Goal: Communication & Community: Answer question/provide support

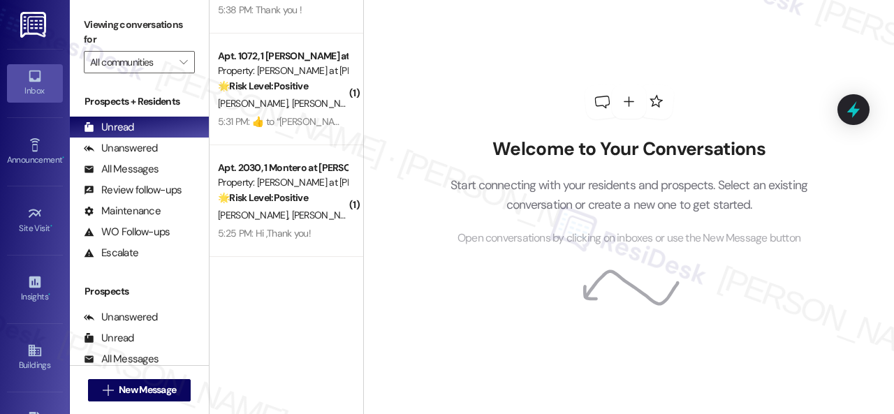
scroll to position [419, 0]
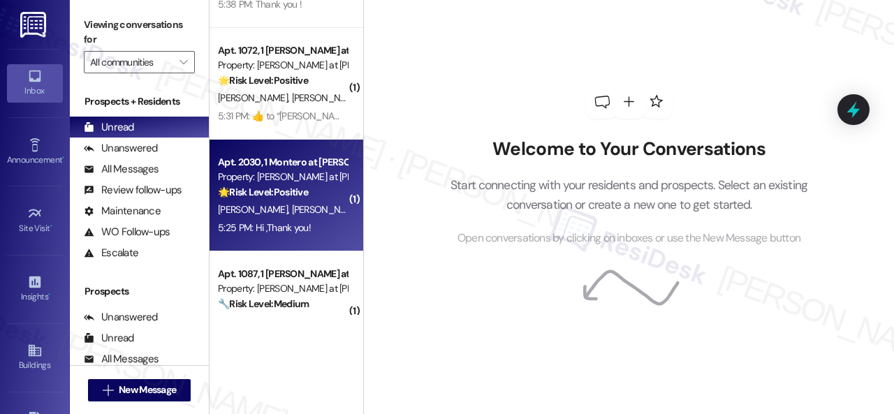
click at [325, 217] on div "[PERSON_NAME] [PERSON_NAME]" at bounding box center [283, 209] width 132 height 17
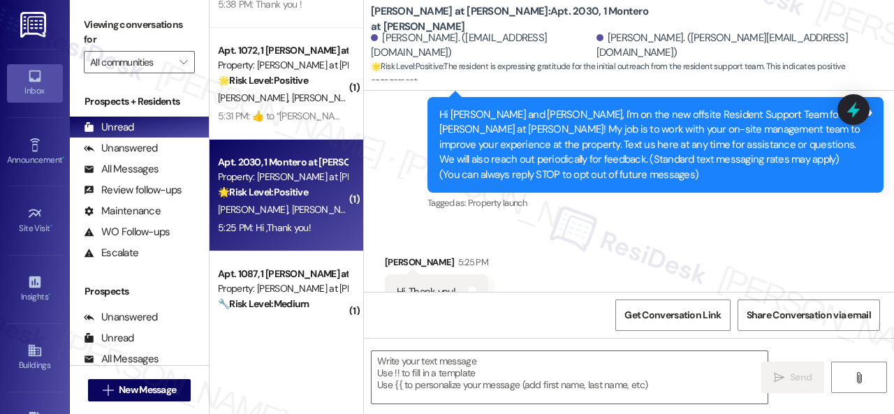
type textarea "Fetching suggested responses. Please feel free to read through the conversation…"
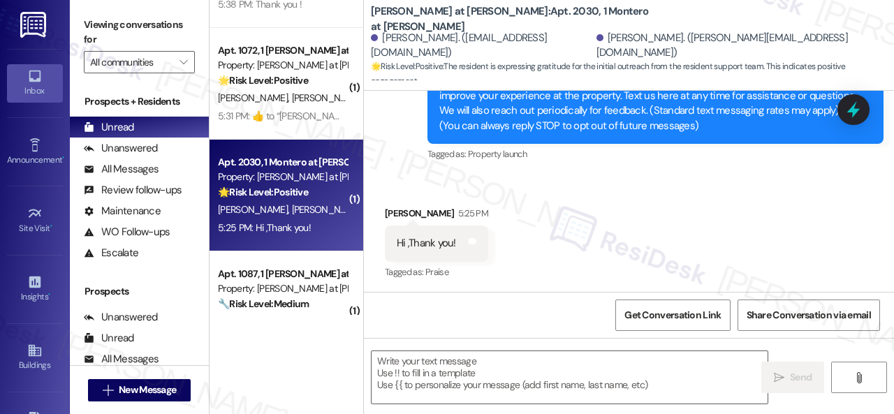
scroll to position [355, 0]
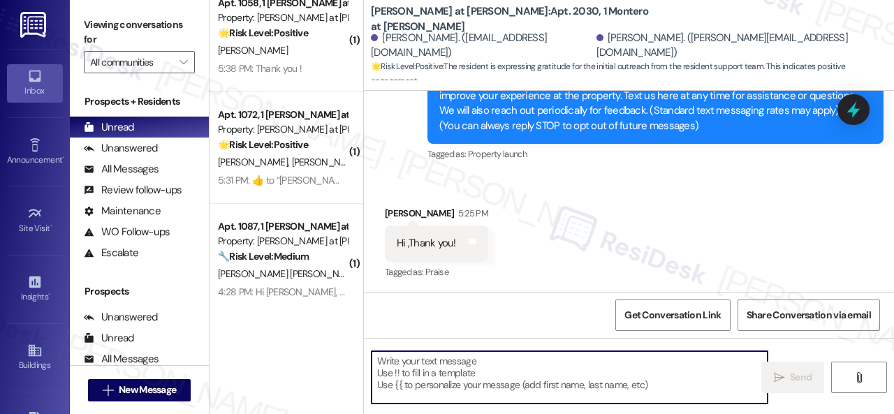
click at [475, 369] on textarea at bounding box center [570, 377] width 396 height 52
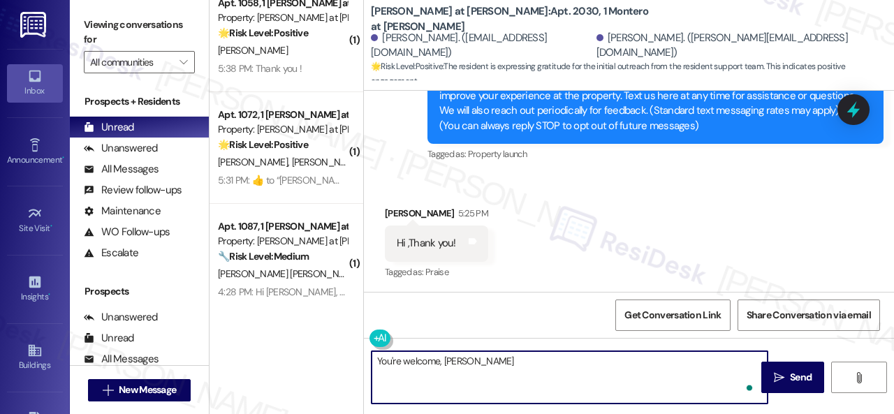
type textarea "You're welcome, [PERSON_NAME]!"
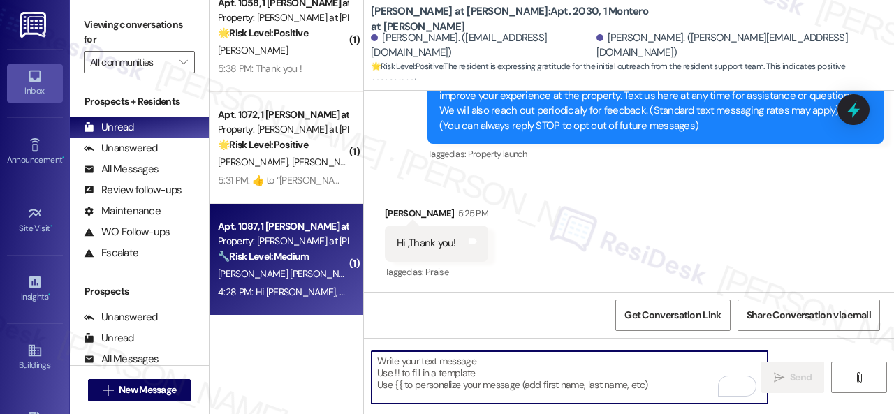
click at [310, 279] on div "[PERSON_NAME] [PERSON_NAME]" at bounding box center [283, 273] width 132 height 17
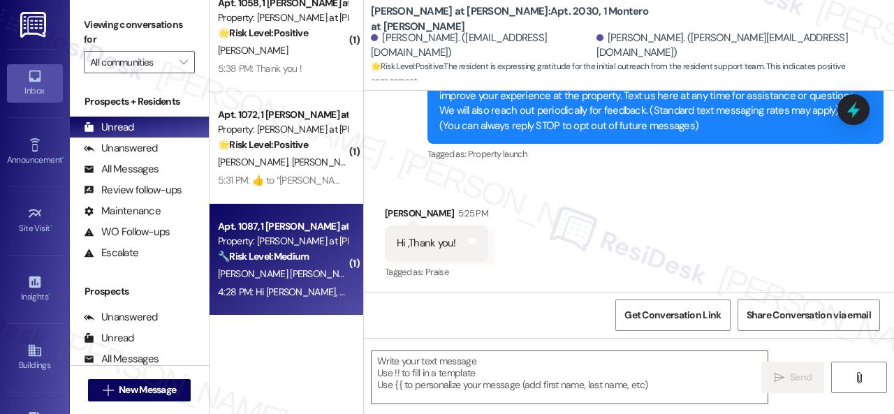
type textarea "Fetching suggested responses. Please feel free to read through the conversation…"
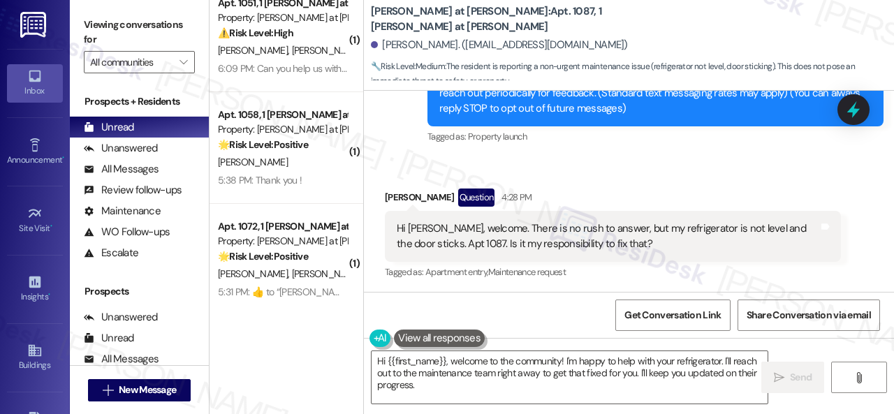
scroll to position [206, 0]
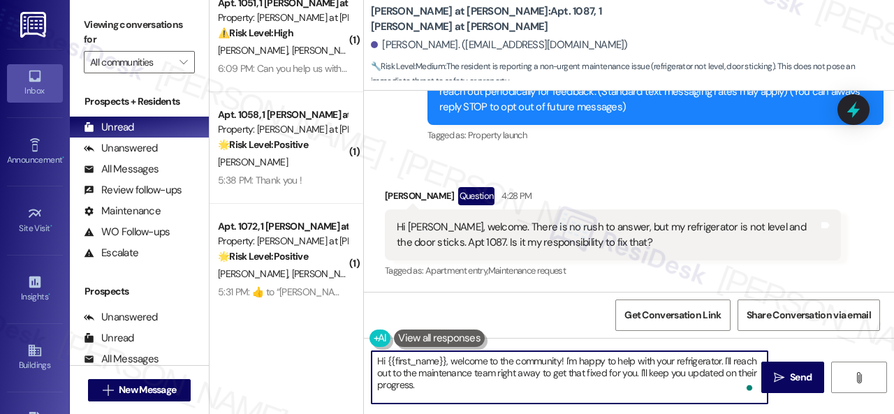
drag, startPoint x: 451, startPoint y: 362, endPoint x: 560, endPoint y: 362, distance: 109.0
click at [560, 362] on textarea "Hi {{first_name}}, welcome to the community! I'm happy to help with your refrig…" at bounding box center [570, 377] width 396 height 52
click at [545, 378] on textarea "Hi {{first_name}}, welcome to the community! I'm happy to help with your refrig…" at bounding box center [570, 377] width 396 height 52
drag, startPoint x: 451, startPoint y: 362, endPoint x: 552, endPoint y: 388, distance: 104.3
click at [552, 388] on textarea "Hi {{first_name}}, welcome to the community! I'm happy to help with your refrig…" at bounding box center [570, 377] width 396 height 52
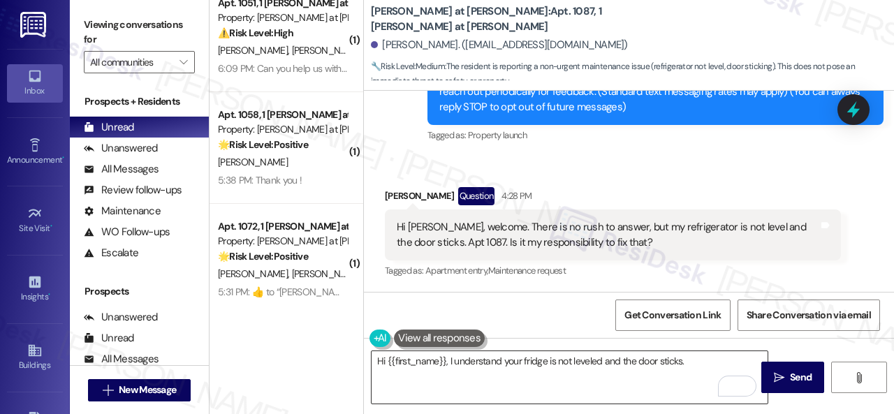
click at [703, 363] on textarea "Hi {{first_name}}, I understand your fridge is not leveled and the door sticks." at bounding box center [570, 377] width 396 height 52
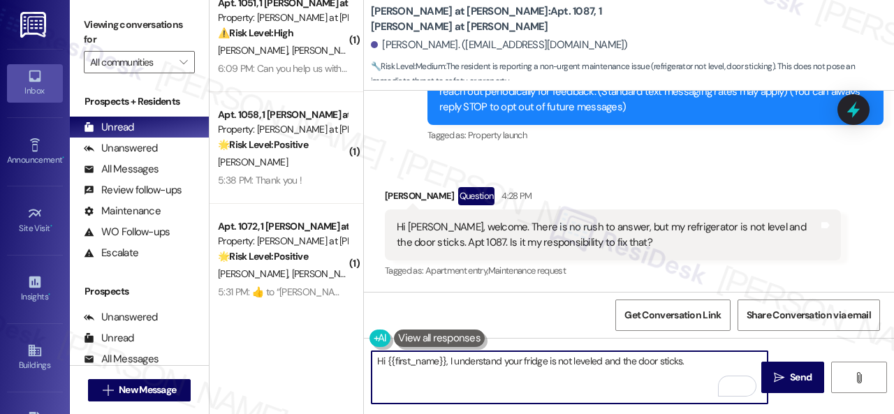
paste textarea "Is there already a work order for the issue? If so, may I have the work order n…"
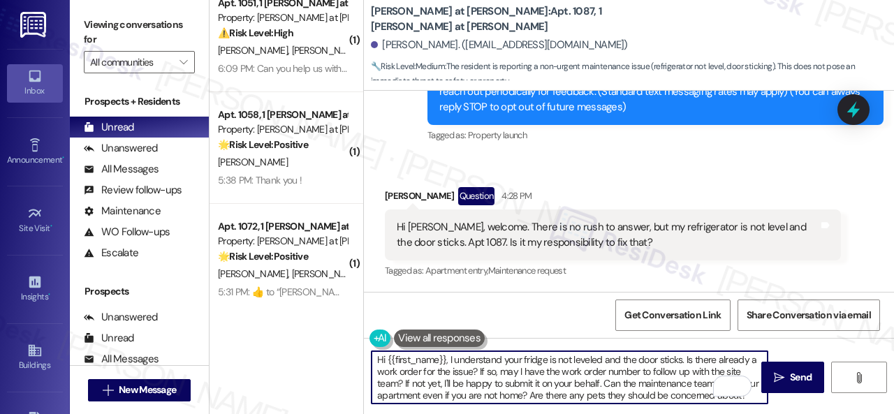
scroll to position [0, 0]
click at [471, 374] on textarea "Hi {{first_name}}, I understand your fridge is not leveled and the door sticks.…" at bounding box center [570, 377] width 396 height 52
type textarea "Hi {{first_name}}, I understand your fridge is not leveled and the door sticks.…"
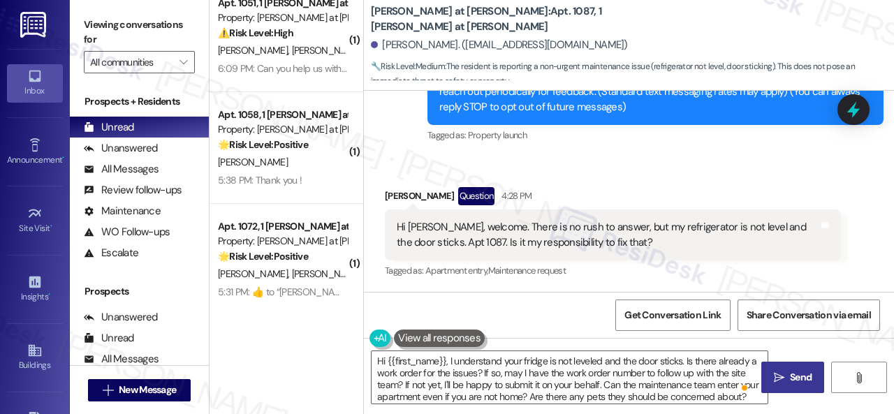
click at [791, 383] on span "Send" at bounding box center [801, 377] width 22 height 15
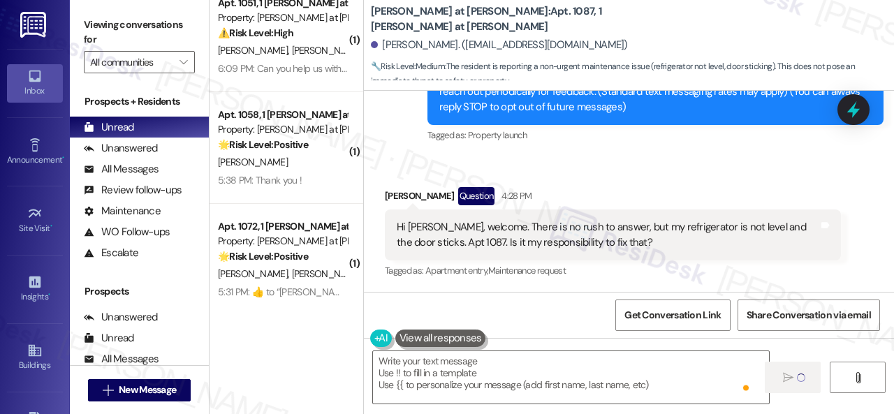
type textarea "Fetching suggested responses. Please feel free to read through the conversation…"
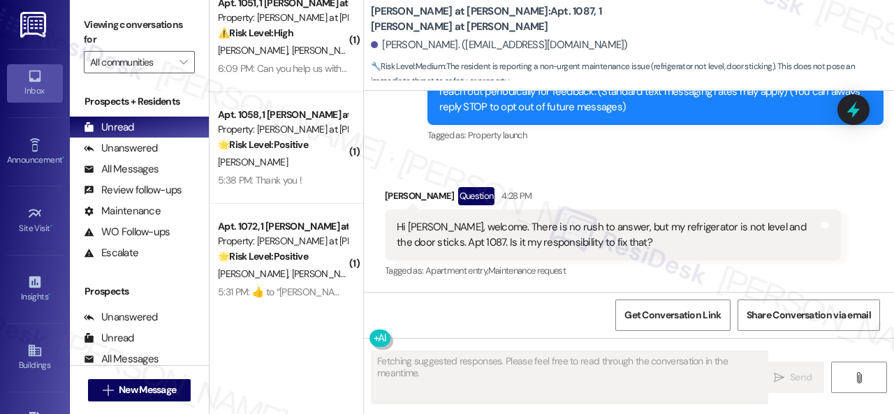
scroll to position [205, 0]
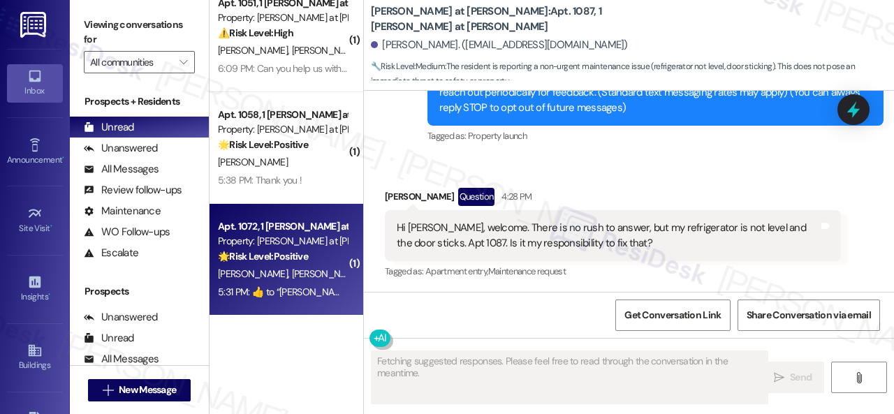
click at [300, 265] on div "[PERSON_NAME] [PERSON_NAME] [PERSON_NAME]" at bounding box center [283, 273] width 132 height 17
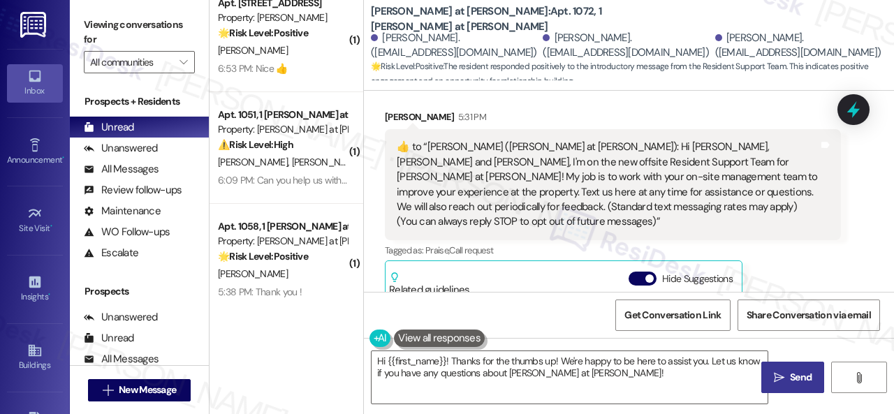
scroll to position [455, 0]
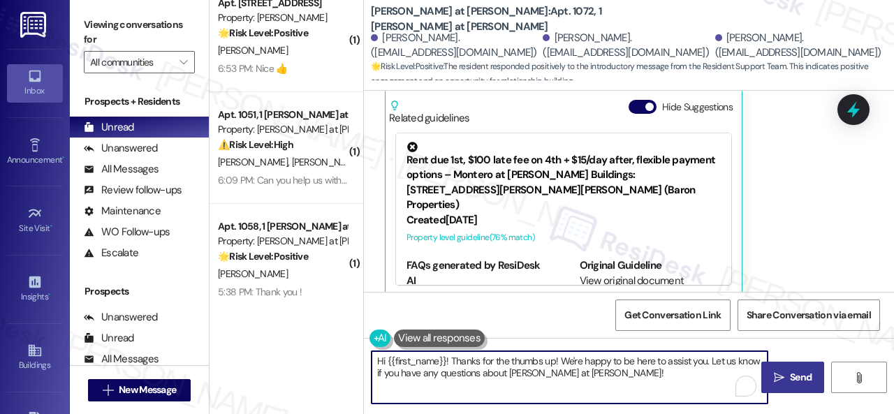
drag, startPoint x: 480, startPoint y: 378, endPoint x: 303, endPoint y: 358, distance: 178.5
click at [303, 358] on div "( 1 ) Apt. 1072, 1 [PERSON_NAME] Apts LLC Property: [PERSON_NAME] ⚠️ Risk Level…" at bounding box center [552, 207] width 684 height 414
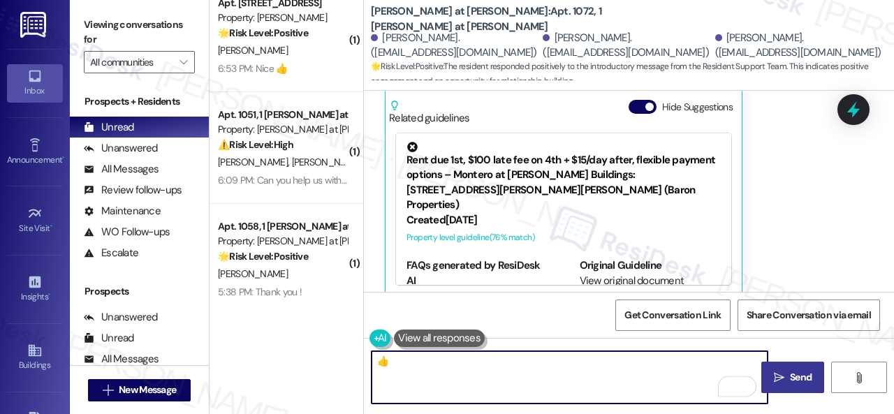
type textarea "👍"
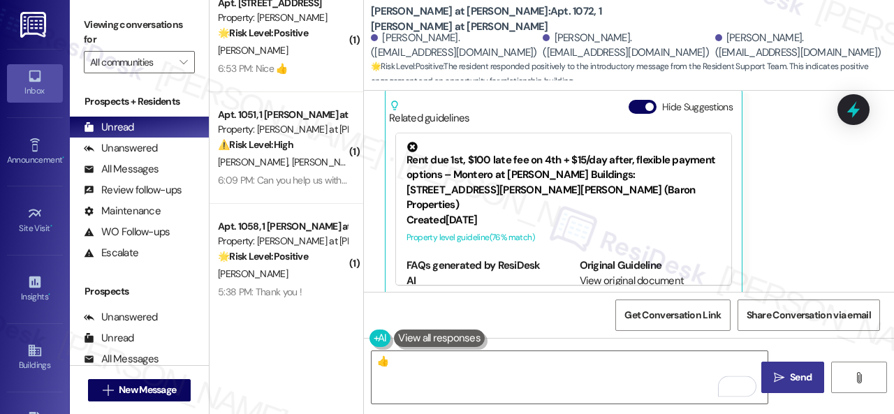
click at [774, 382] on icon "" at bounding box center [779, 377] width 10 height 11
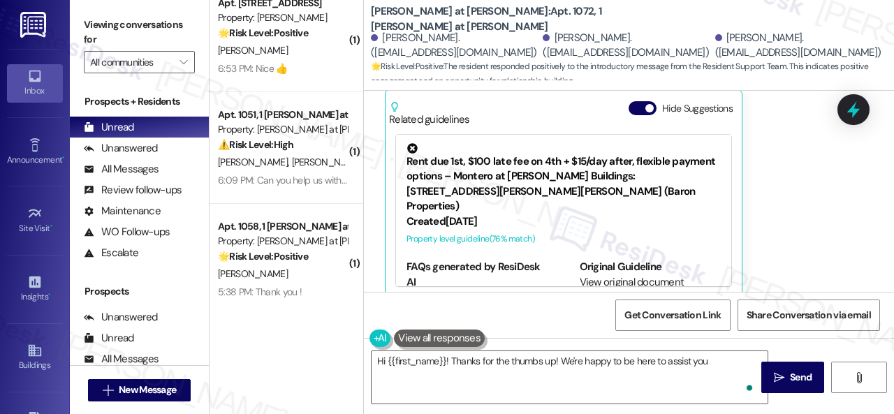
scroll to position [552, 0]
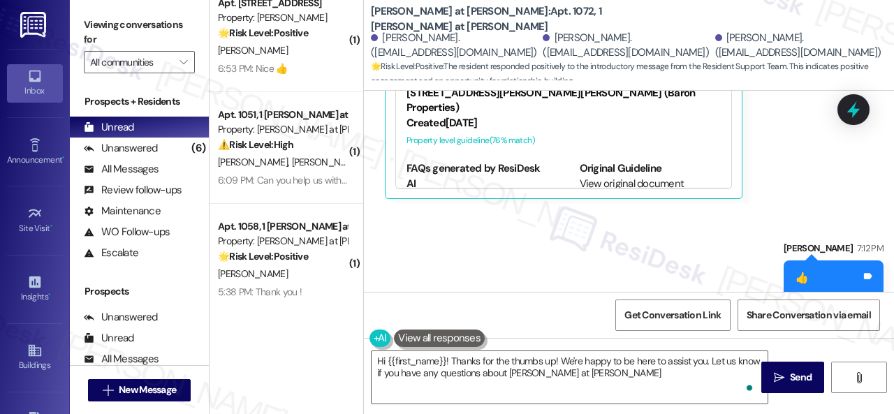
type textarea "Hi {{first_name}}! Thanks for the thumbs up! We're happy to be here to assist y…"
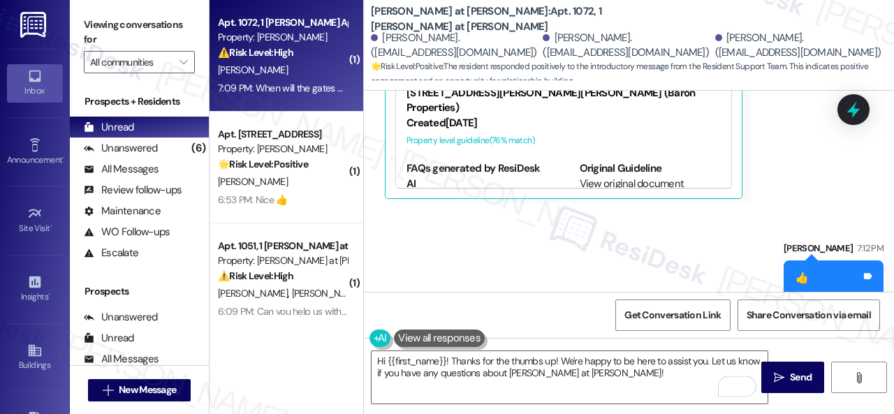
click at [318, 69] on div "[PERSON_NAME]" at bounding box center [283, 69] width 132 height 17
type textarea "Fetching suggested responses. Please feel free to read through the conversation…"
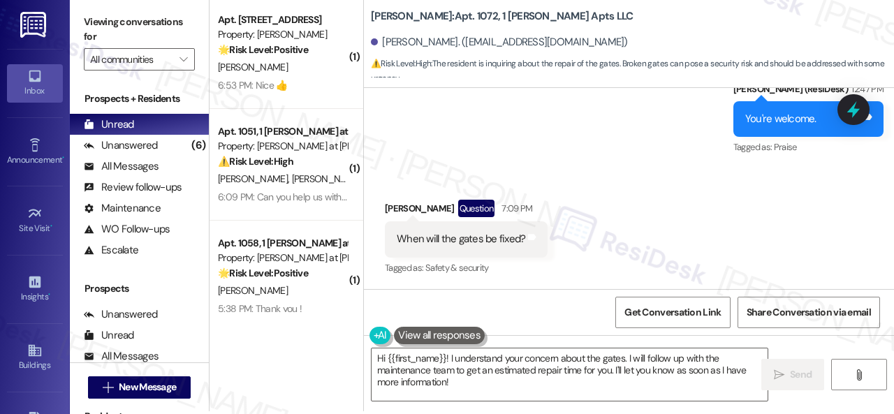
scroll to position [4, 0]
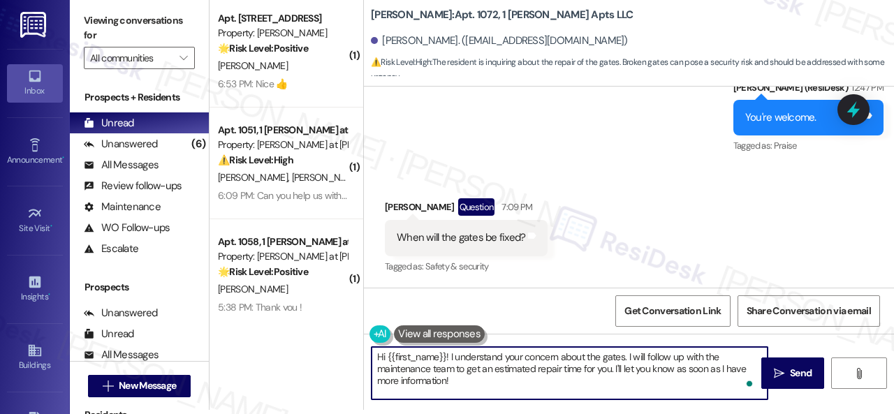
drag, startPoint x: 627, startPoint y: 355, endPoint x: 642, endPoint y: 389, distance: 36.6
click at [642, 389] on textarea "Hi {{first_name}}! I understand your concern about the gates. I will follow up …" at bounding box center [570, 373] width 396 height 52
click at [656, 367] on textarea "Hi {{first_name}}! I understand your concern about the gates. I'll check with t…" at bounding box center [570, 373] width 396 height 52
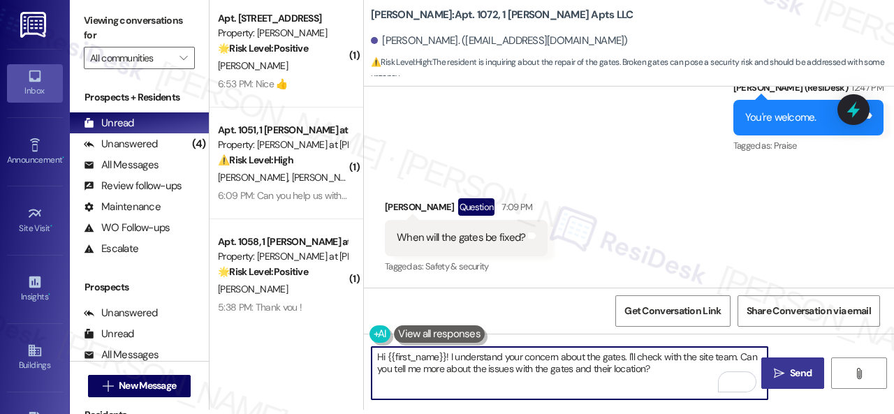
type textarea "Hi {{first_name}}! I understand your concern about the gates. I'll check with t…"
click at [787, 367] on span "Send" at bounding box center [800, 373] width 27 height 15
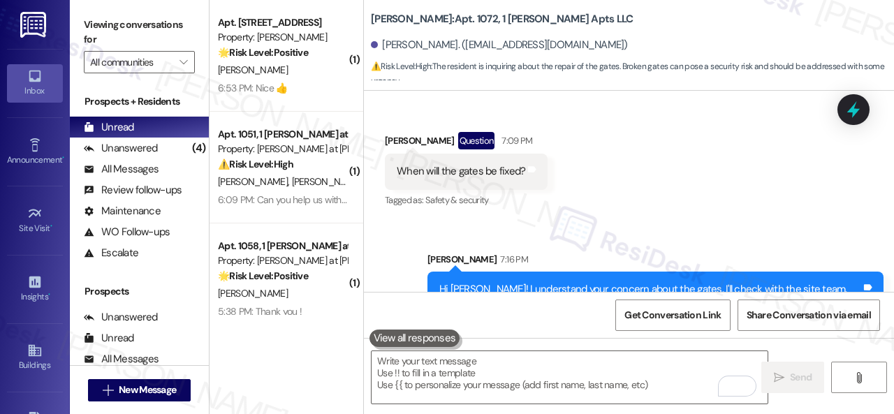
scroll to position [4333, 0]
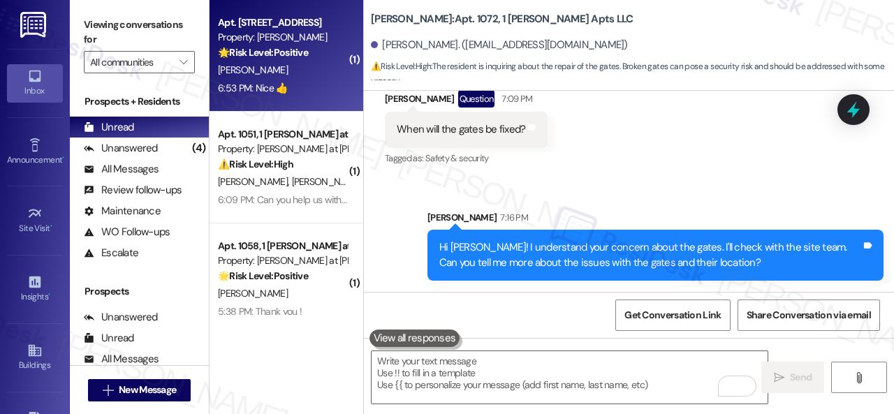
click at [308, 69] on div "[PERSON_NAME]" at bounding box center [283, 69] width 132 height 17
type textarea "Fetching suggested responses. Please feel free to read through the conversation…"
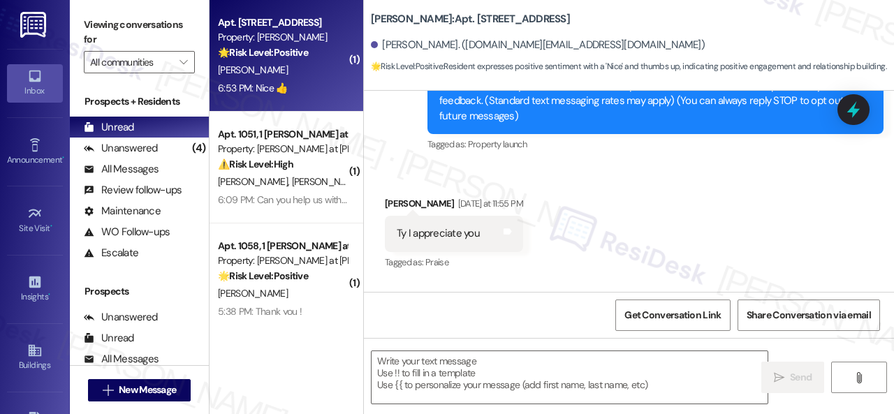
type textarea "Fetching suggested responses. Please feel free to read through the conversation…"
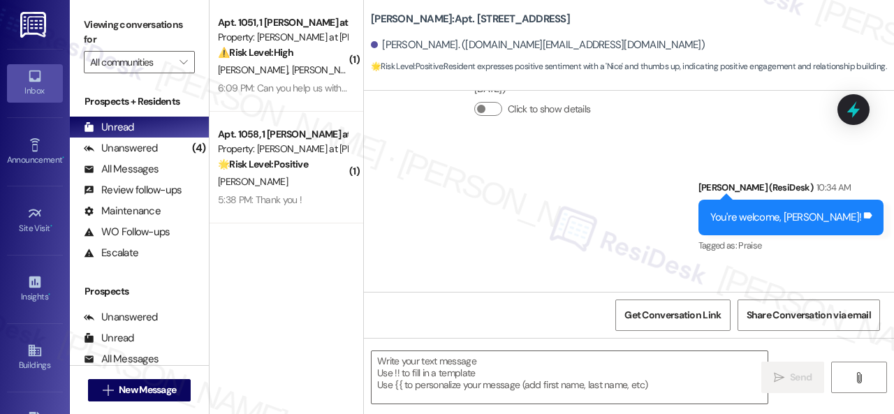
scroll to position [799, 0]
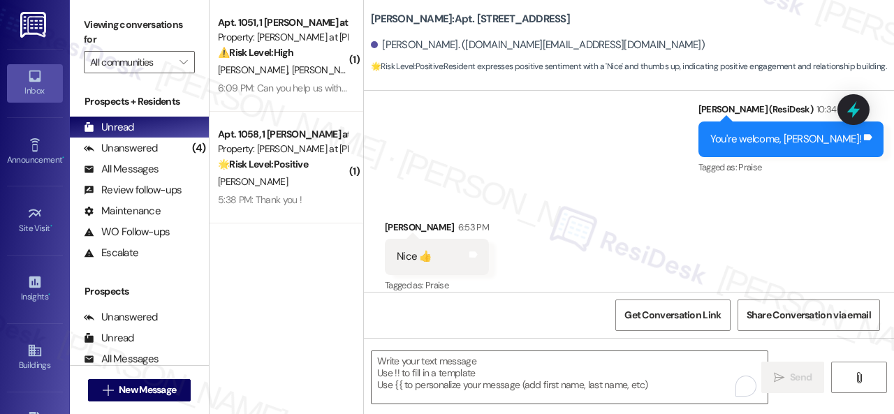
drag, startPoint x: 418, startPoint y: 364, endPoint x: 465, endPoint y: 20, distance: 346.8
click at [465, 20] on b "[PERSON_NAME]: Apt. 107, 1 Merino Apts LLLP" at bounding box center [470, 19] width 199 height 15
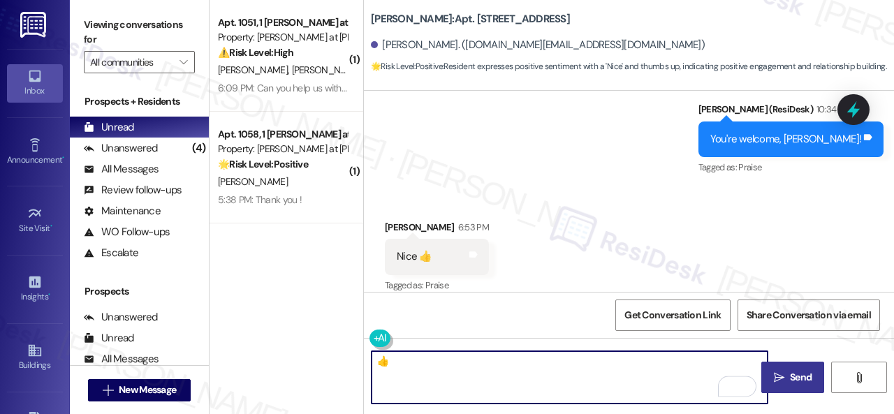
type textarea "👍"
click at [799, 379] on span "Send" at bounding box center [801, 377] width 22 height 15
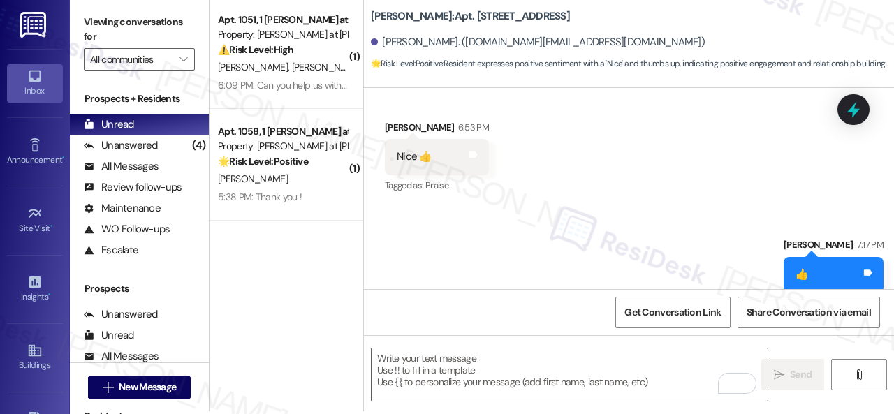
scroll to position [4, 0]
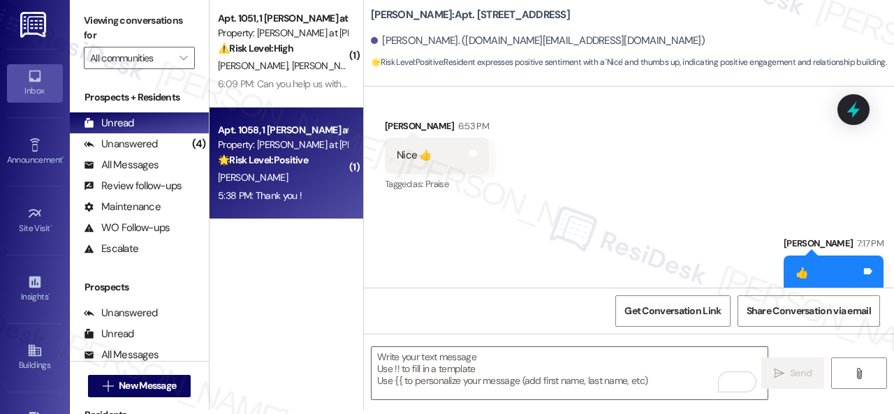
click at [311, 173] on div "[PERSON_NAME]" at bounding box center [283, 177] width 132 height 17
type textarea "Fetching suggested responses. Please feel free to read through the conversation…"
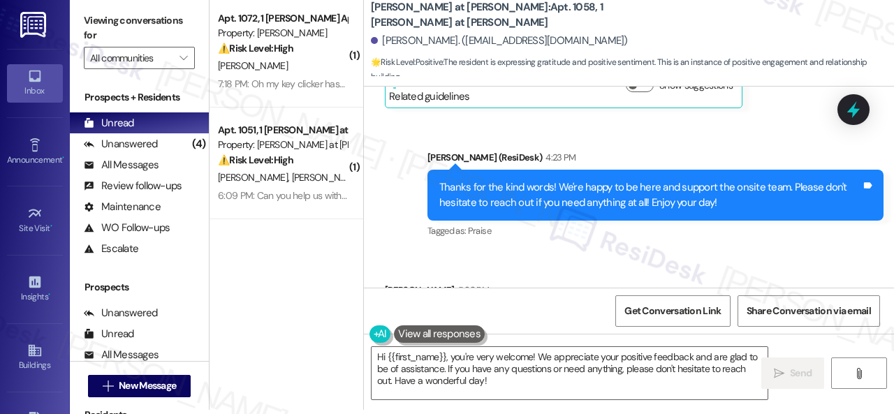
scroll to position [1029, 0]
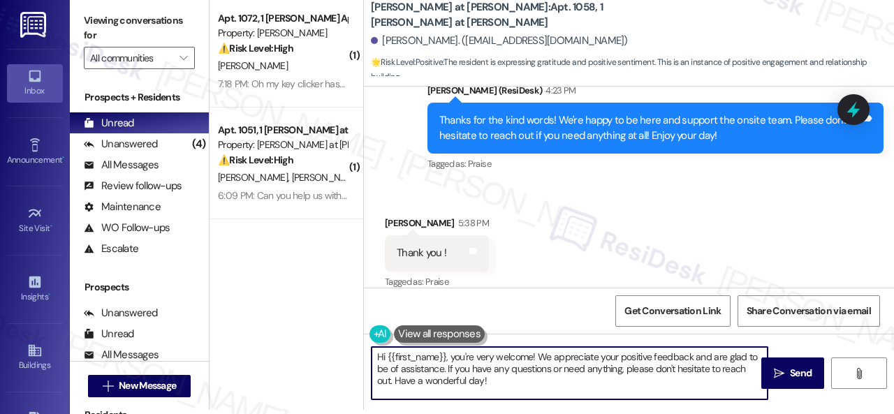
drag, startPoint x: 450, startPoint y: 358, endPoint x: 309, endPoint y: 322, distance: 145.7
click at [309, 322] on div "( 1 ) Apt. 1072, 1 [PERSON_NAME] Apts LLC Property: [PERSON_NAME] ⚠️ Risk Level…" at bounding box center [552, 203] width 684 height 414
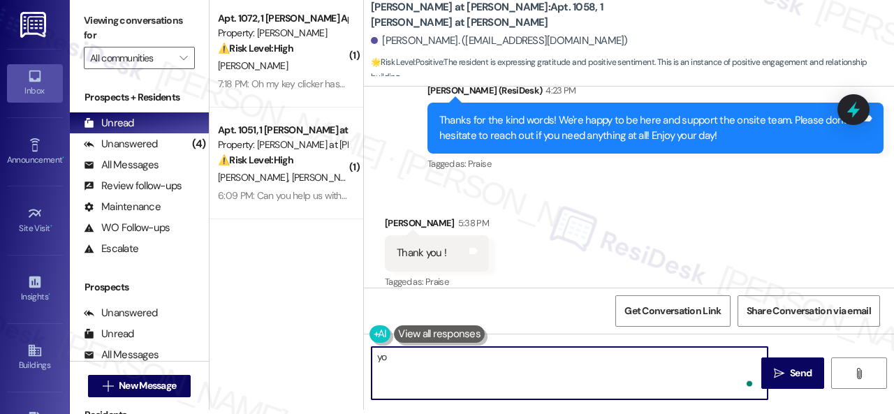
type textarea "y"
type textarea "You're welcome!"
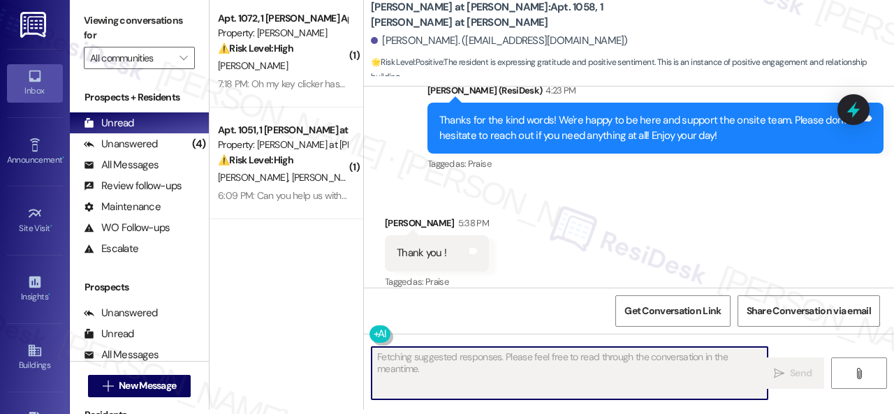
scroll to position [0, 0]
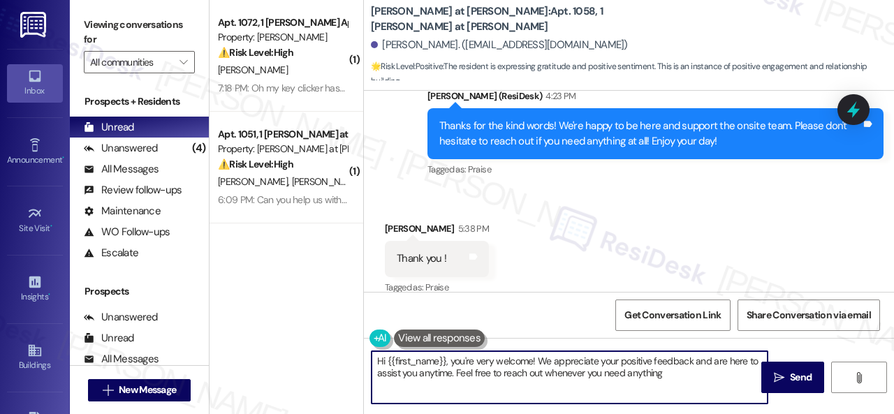
type textarea "Hi {{first_name}}, you're very welcome! We appreciate your positive feedback an…"
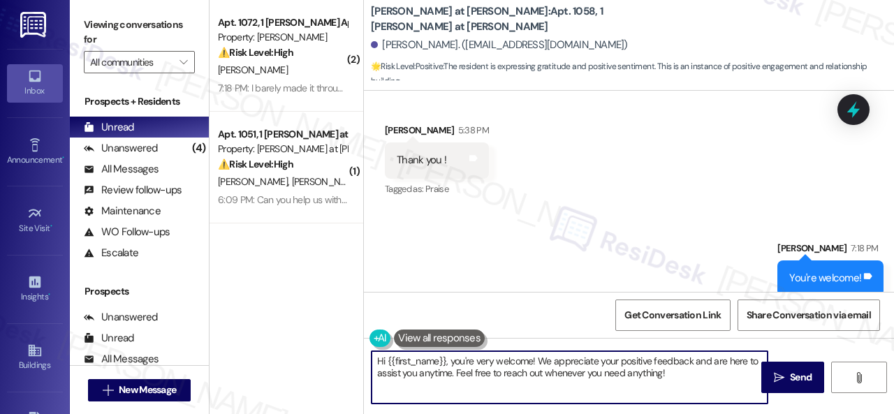
scroll to position [4, 0]
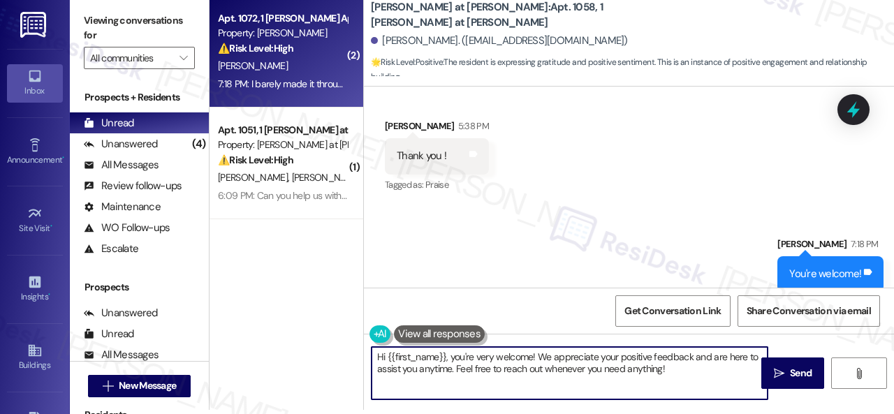
click at [325, 61] on div "[PERSON_NAME]" at bounding box center [283, 65] width 132 height 17
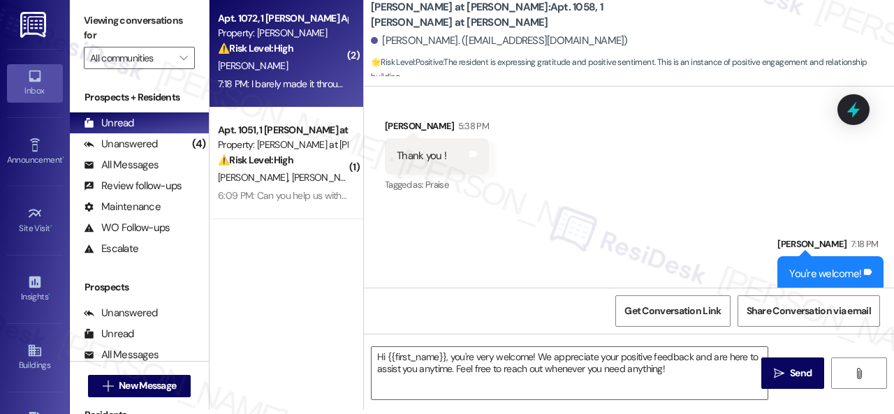
type textarea "Fetching suggested responses. Please feel free to read through the conversation…"
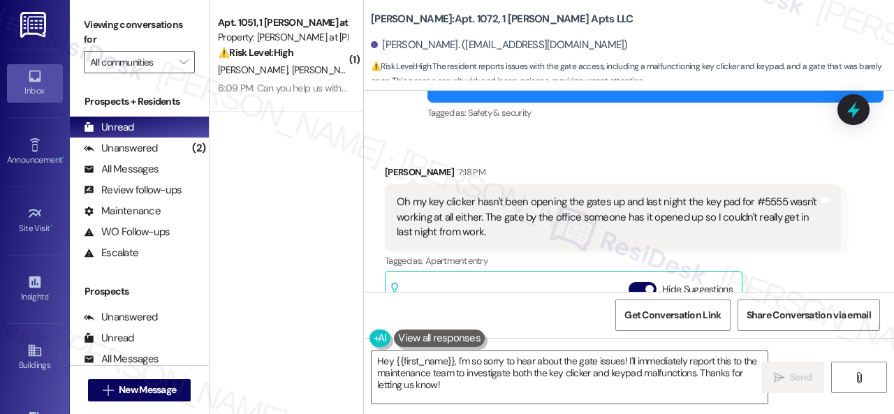
scroll to position [4526, 0]
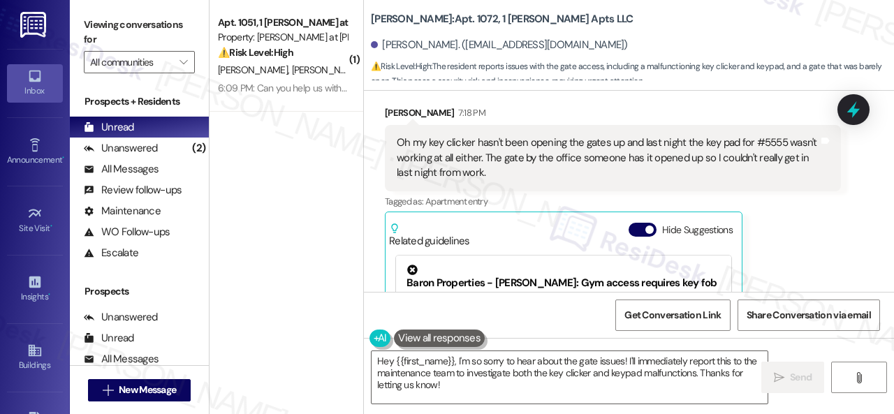
drag, startPoint x: 461, startPoint y: 389, endPoint x: 348, endPoint y: 347, distance: 120.7
click at [348, 347] on div "( 1 ) Apt. 1051, 1 [PERSON_NAME] at [PERSON_NAME] Property: [PERSON_NAME] at [P…" at bounding box center [552, 207] width 684 height 414
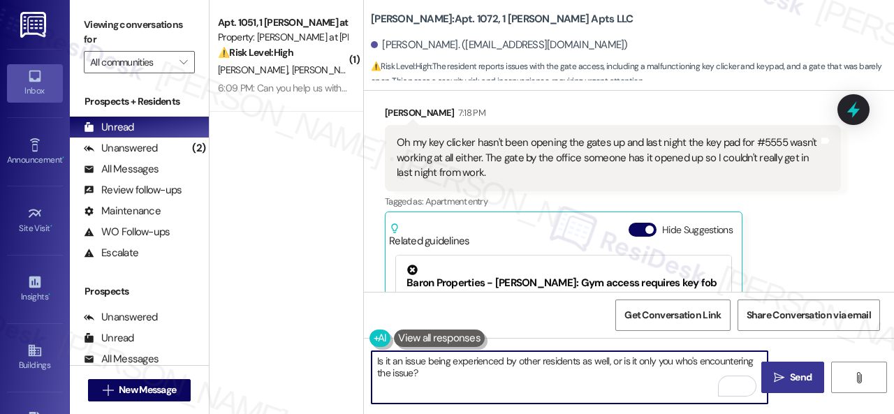
type textarea "Is it an issue being experienced by other residents as well, or is it only you …"
click at [790, 381] on span "Send" at bounding box center [801, 377] width 22 height 15
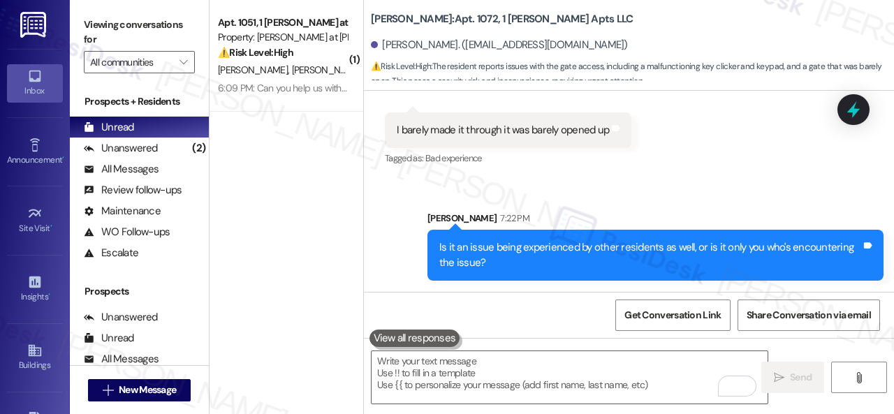
scroll to position [4918, 0]
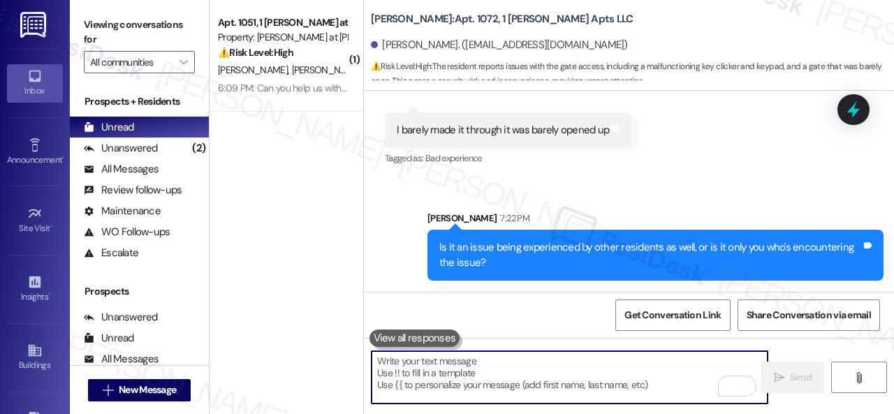
click at [492, 371] on textarea "To enrich screen reader interactions, please activate Accessibility in Grammarl…" at bounding box center [570, 377] width 396 height 52
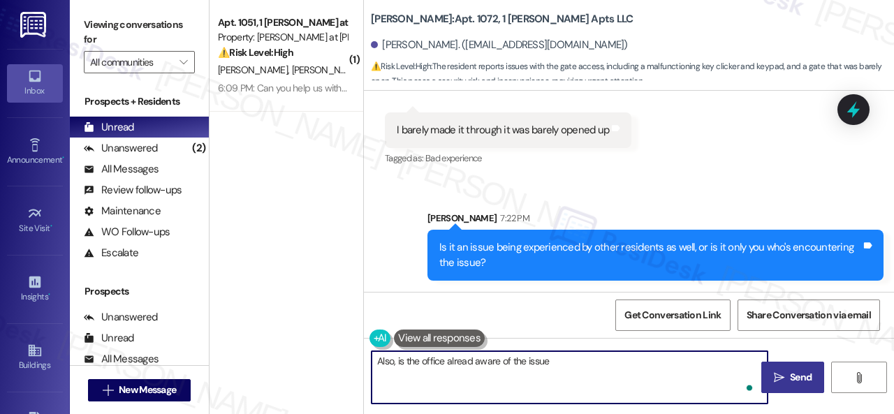
type textarea "Also, is the office alread aware of the issue?"
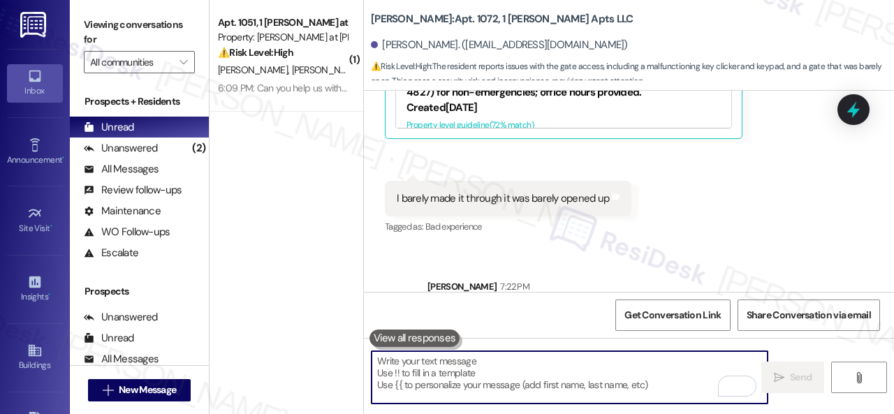
scroll to position [4805, 0]
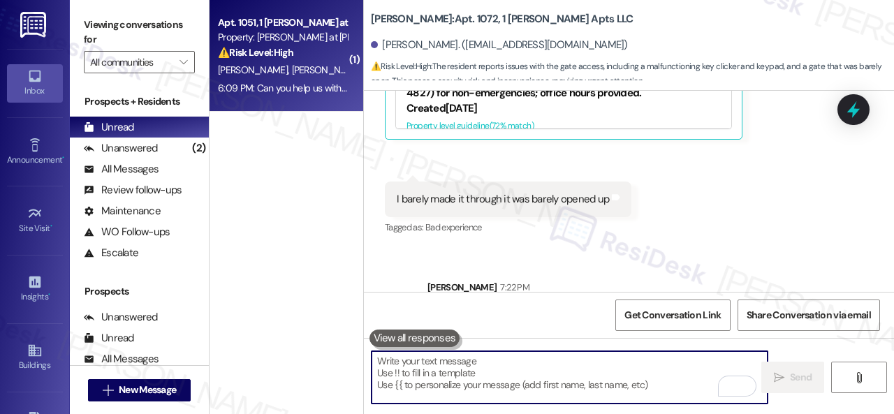
click at [318, 57] on div "⚠️ Risk Level: High The resident is reporting multiple maintenance issues, incl…" at bounding box center [282, 52] width 129 height 15
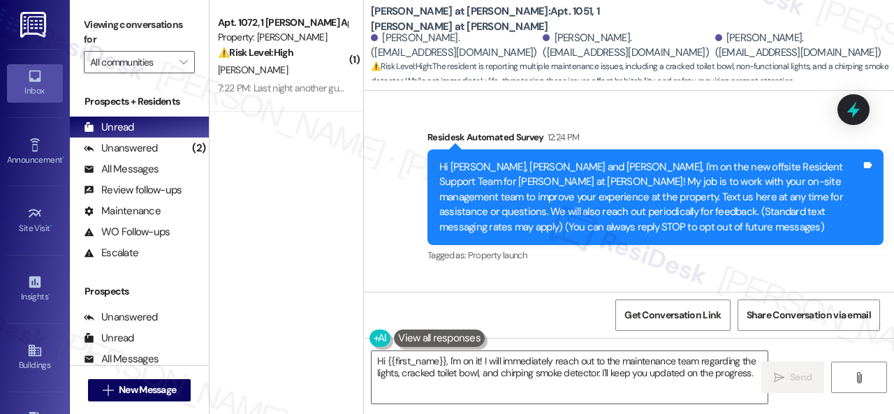
scroll to position [210, 0]
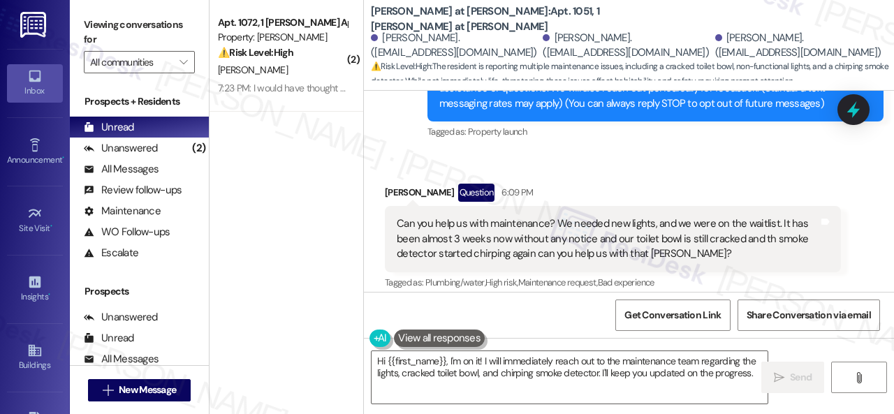
click at [580, 146] on div "Survey, sent via SMS Residesk Automated Survey 12:24 PM Hi [PERSON_NAME], [PERS…" at bounding box center [655, 74] width 477 height 156
click at [599, 154] on div "Received via SMS [PERSON_NAME] Question 6:09 PM Can you help us with maintenanc…" at bounding box center [629, 227] width 530 height 151
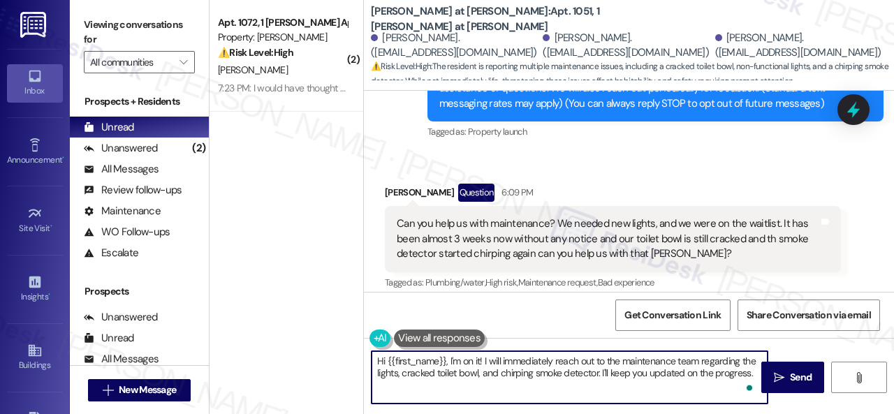
drag, startPoint x: 419, startPoint y: 361, endPoint x: 740, endPoint y: 365, distance: 321.3
click at [740, 365] on textarea "Hi {{first_name}}, I'm on it! I will immediately reach out to the maintenance t…" at bounding box center [570, 377] width 396 height 52
drag, startPoint x: 445, startPoint y: 371, endPoint x: 611, endPoint y: 367, distance: 166.3
click at [611, 367] on textarea "I understand you have concerns about the lights, the cracked toilet bowl, and t…" at bounding box center [570, 377] width 396 height 52
click at [613, 369] on textarea "I understand you have concerns about the lights, the cracked toilet bowl, and t…" at bounding box center [570, 377] width 396 height 52
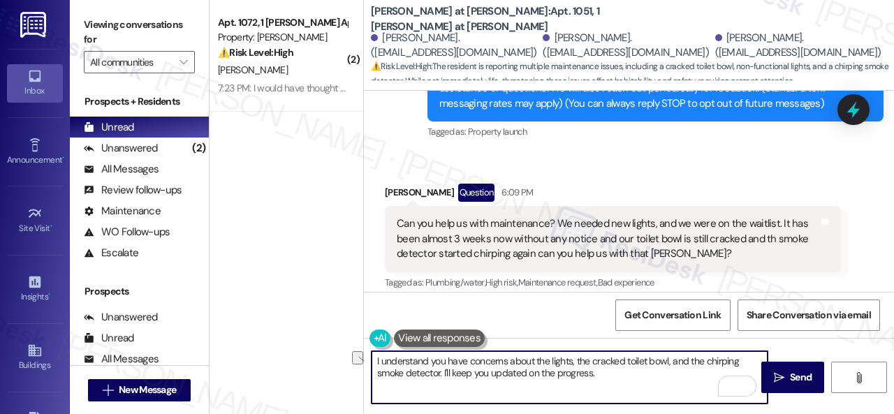
drag, startPoint x: 598, startPoint y: 370, endPoint x: 444, endPoint y: 375, distance: 153.7
click at [444, 375] on textarea "I understand you have concerns about the lights, the cracked toilet bowl, and t…" at bounding box center [570, 377] width 396 height 52
paste textarea "Are there already work orders for the issues? If so, may I have the work order …"
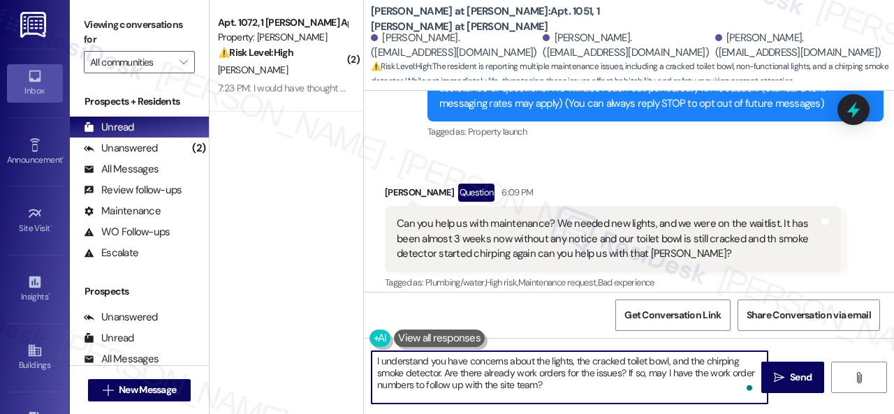
click at [569, 387] on textarea "I understand you have concerns about the lights, the cracked toilet bowl, and t…" at bounding box center [570, 377] width 396 height 52
type textarea "I understand you have concerns about the lights, the cracked toilet bowl, and t…"
click at [791, 379] on span "Send" at bounding box center [801, 377] width 22 height 15
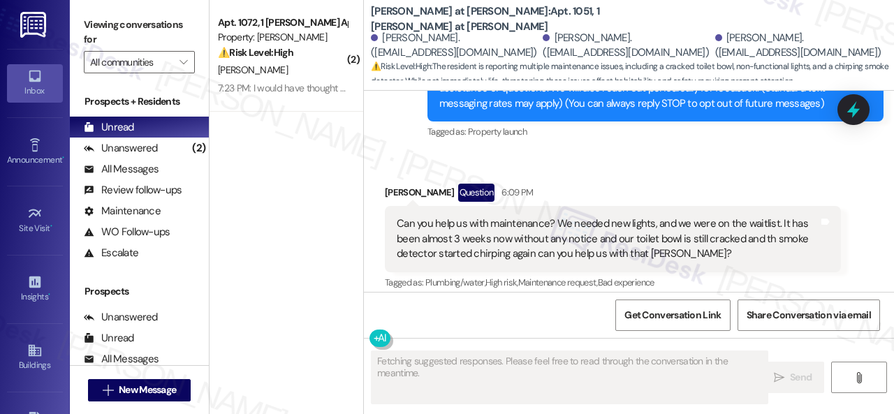
scroll to position [221, 0]
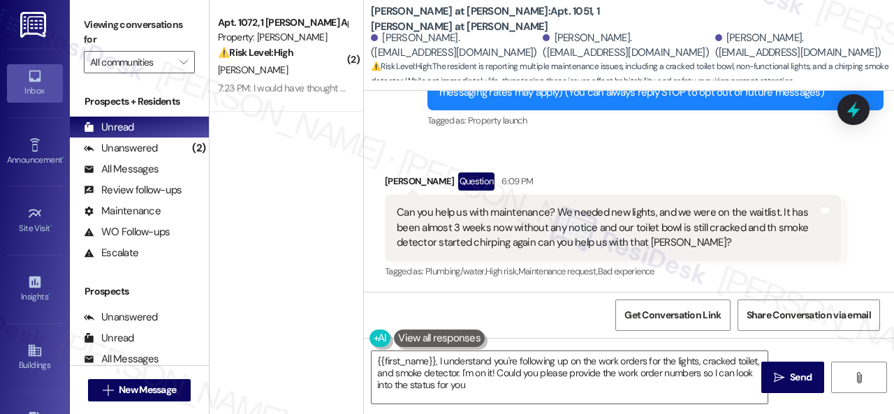
type textarea "{{first_name}}, I understand you're following up on the work orders for the lig…"
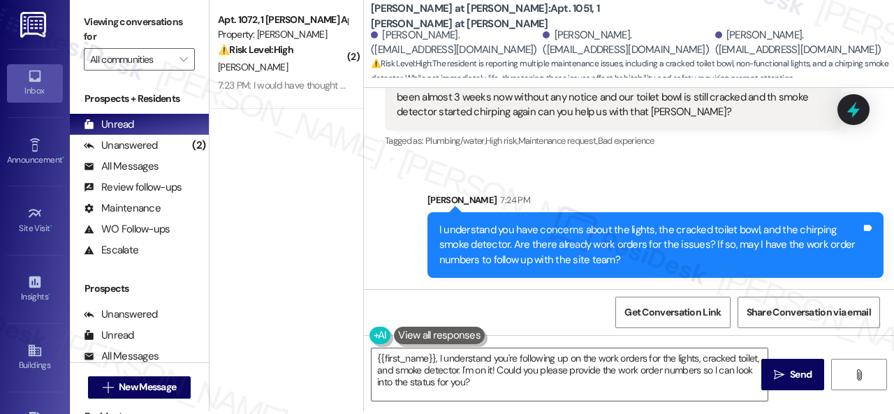
scroll to position [4, 0]
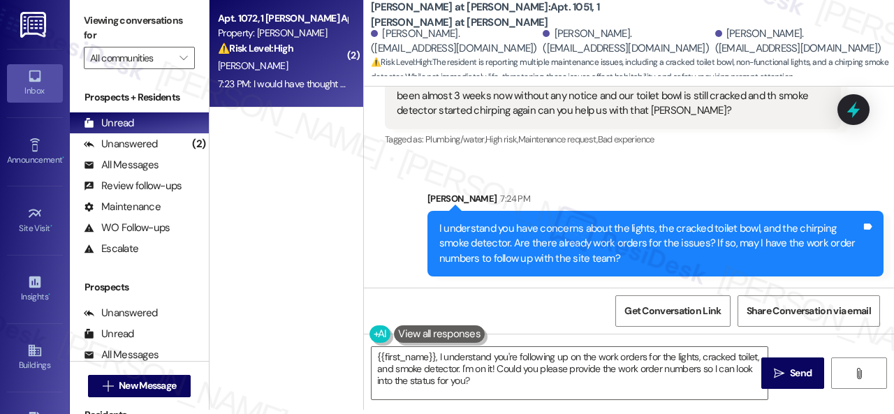
click at [295, 66] on div "[PERSON_NAME]" at bounding box center [283, 65] width 132 height 17
type textarea "Fetching suggested responses. Please feel free to read through the conversation…"
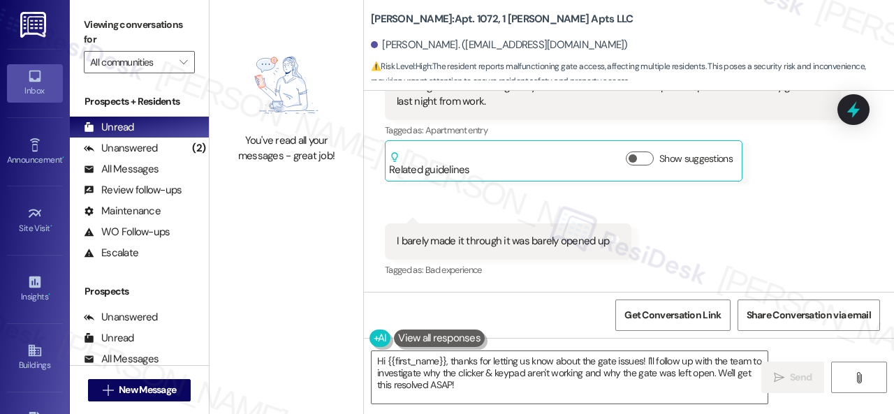
scroll to position [4528, 0]
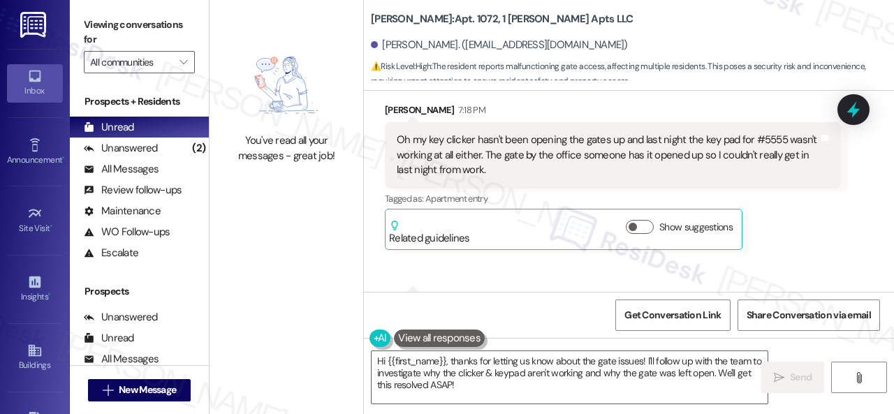
click at [645, 128] on div "Received via SMS [PERSON_NAME] 7:18 PM Oh my key clicker hasn't been opening th…" at bounding box center [629, 215] width 530 height 288
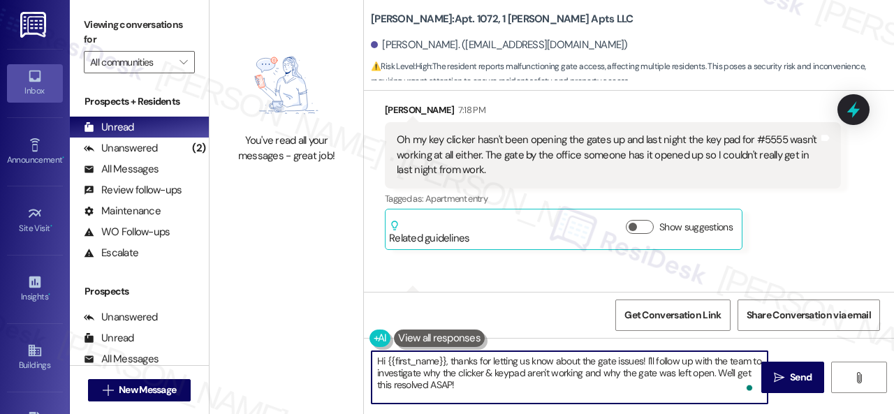
drag, startPoint x: 508, startPoint y: 401, endPoint x: 282, endPoint y: 354, distance: 231.1
click at [282, 354] on div "You've read all your messages - great job! [PERSON_NAME]: Apt. 1072, 1 [PERSON_…" at bounding box center [552, 207] width 684 height 414
paste textarea "I will forward your concern to the site team and get back to you as soon as I r…"
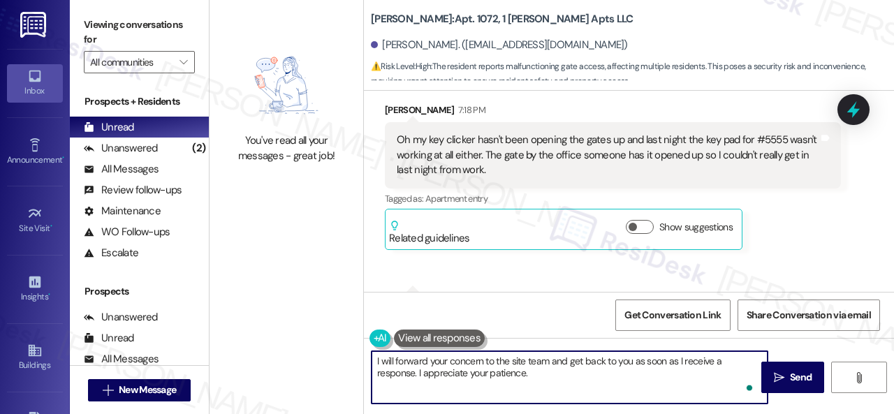
click at [377, 365] on textarea "I will forward your concern to the site team and get back to you as soon as I r…" at bounding box center [570, 377] width 396 height 52
click at [374, 364] on textarea "I will forward your concern to the site team and get back to you as soon as I r…" at bounding box center [570, 377] width 396 height 52
type textarea "I will forward your concern to the site team and get back to you as soon as I r…"
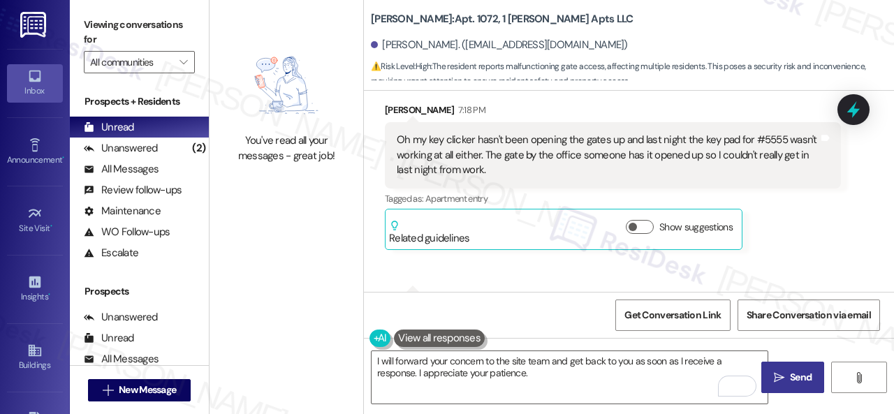
click at [777, 374] on icon "" at bounding box center [779, 377] width 10 height 11
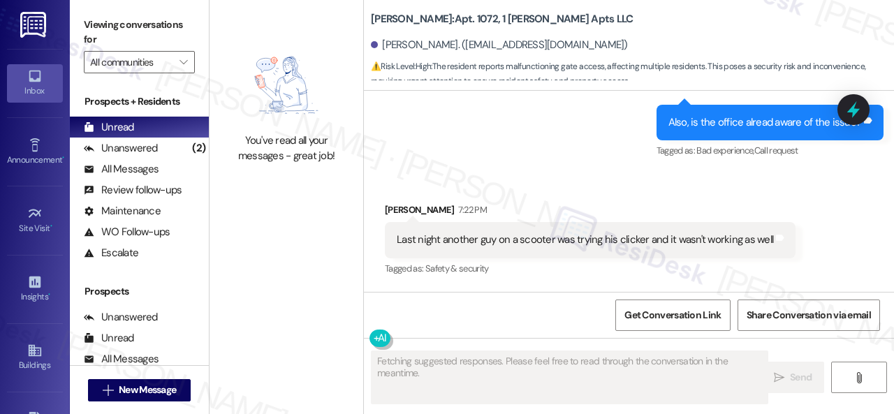
scroll to position [5017, 0]
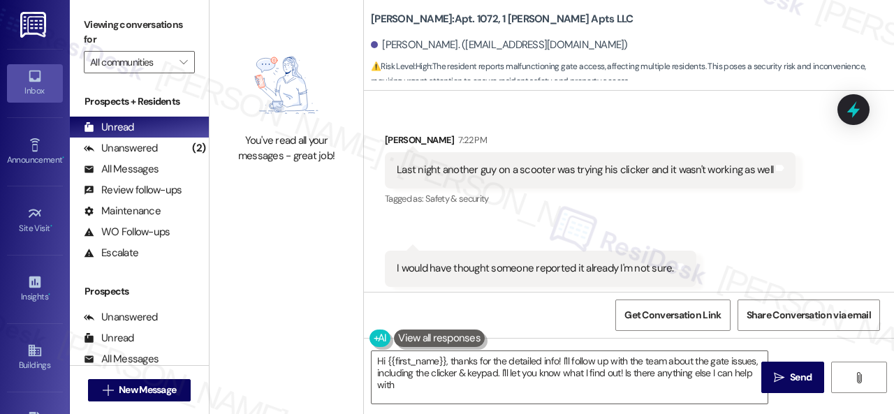
type textarea "Hi {{first_name}}, thanks for the detailed info! I'll follow up with the team a…"
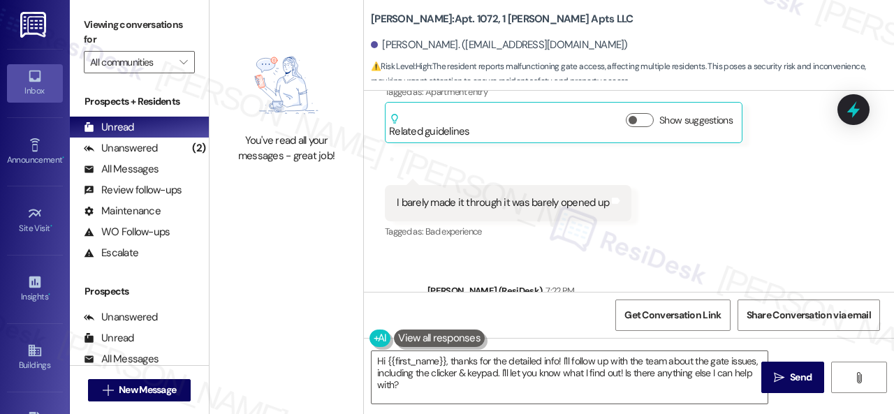
scroll to position [4598, 0]
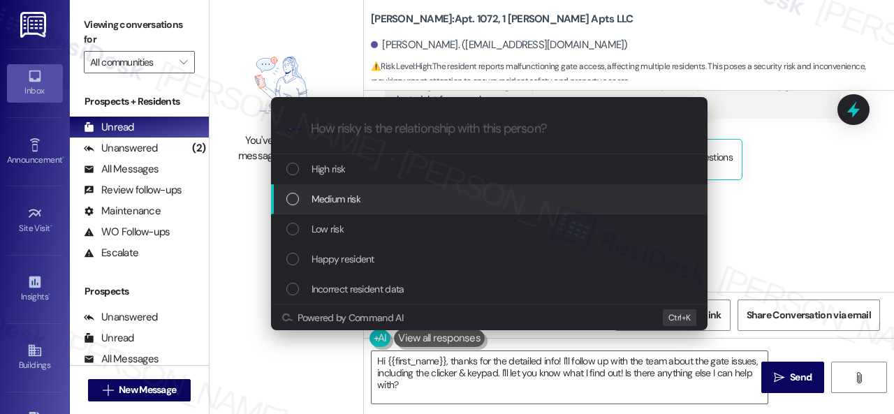
click at [289, 196] on div "List of options" at bounding box center [292, 199] width 13 height 13
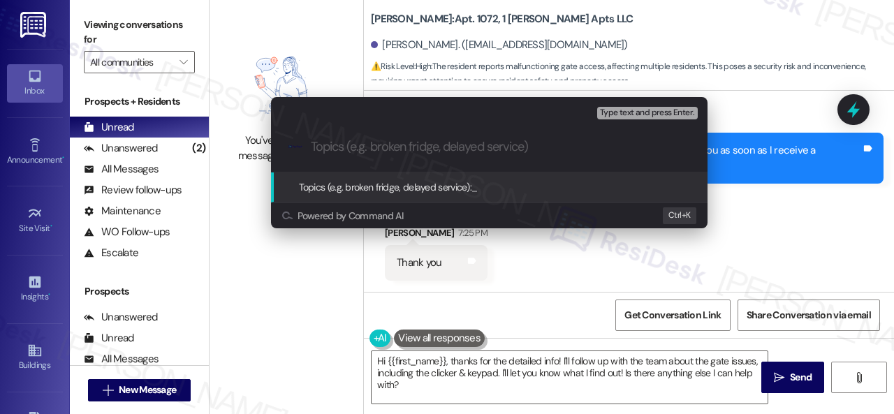
scroll to position [5297, 0]
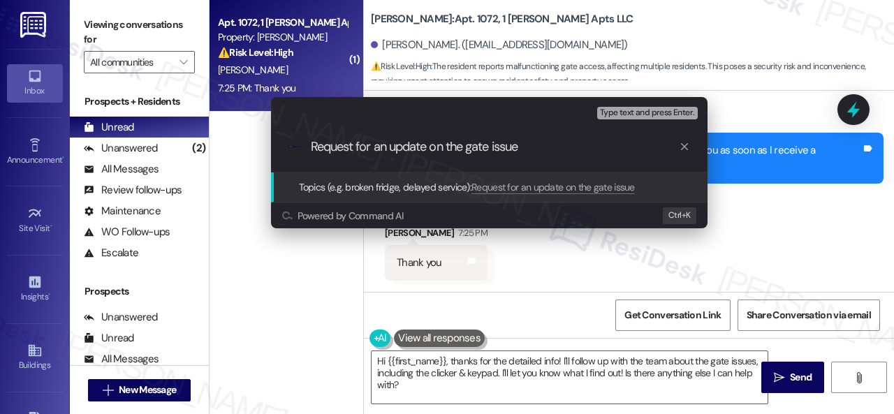
type input "Request for an update on the gate issue."
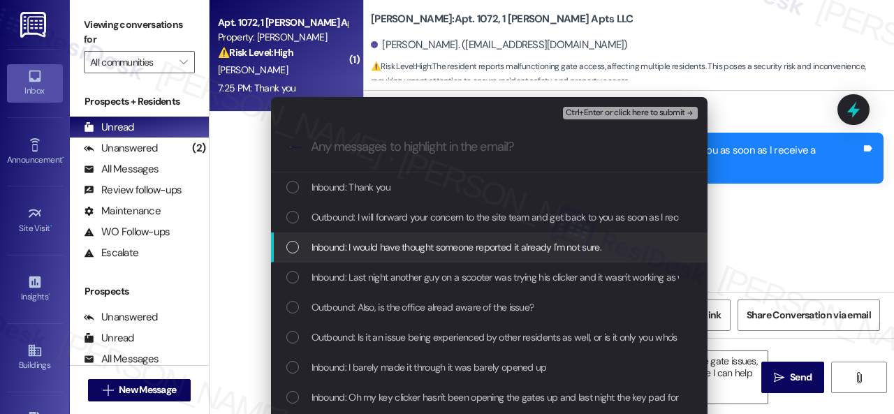
click at [368, 249] on span "Inbound: I would have thought someone reported it already I'm not sure." at bounding box center [456, 247] width 290 height 15
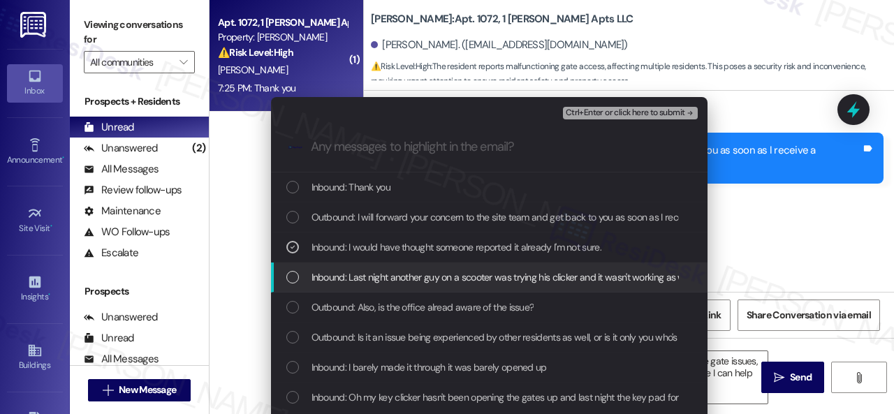
click at [366, 277] on span "Inbound: Last night another guy on a scooter was trying his clicker and it wasn…" at bounding box center [502, 277] width 382 height 15
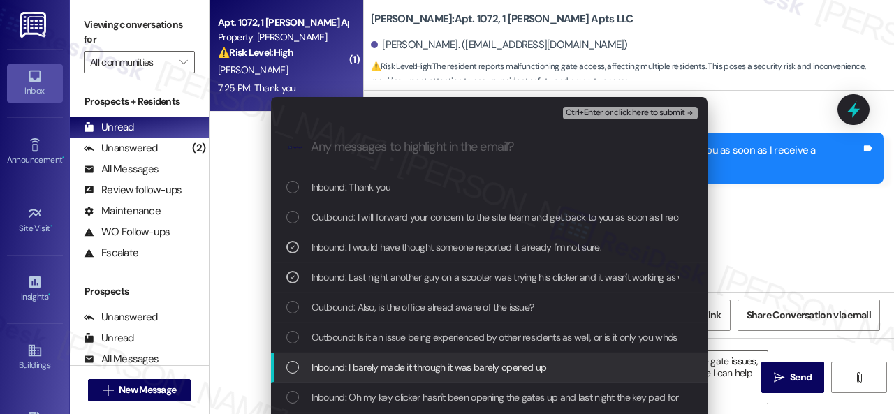
click at [345, 363] on span "Inbound: I barely made it through it was barely opened up" at bounding box center [428, 367] width 235 height 15
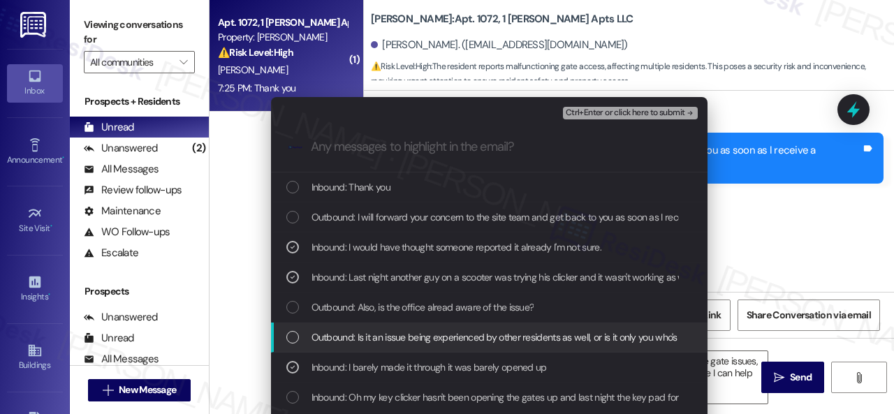
scroll to position [70, 0]
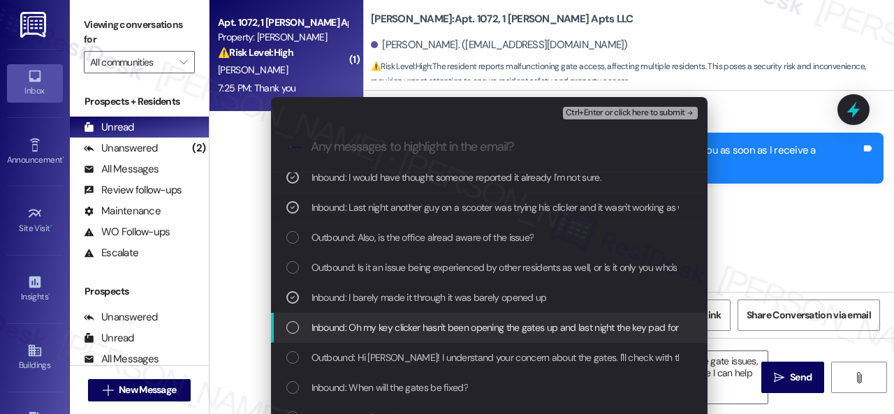
click at [355, 325] on span "Inbound: Oh my key clicker hasn't been opening the gates up and last night the …" at bounding box center [757, 327] width 892 height 15
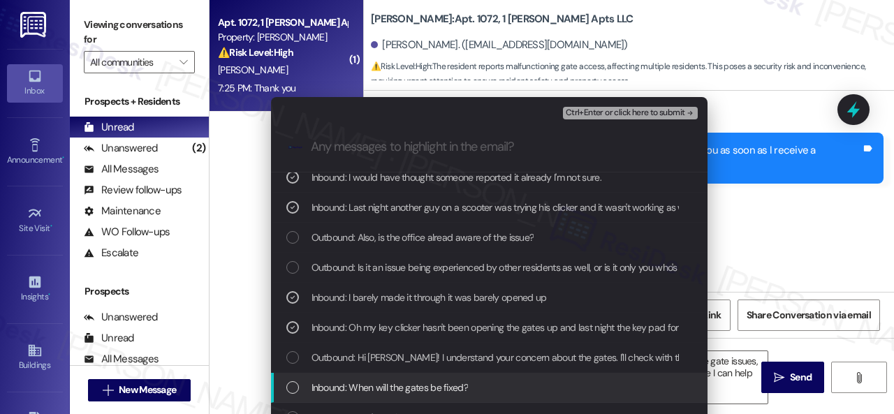
click at [356, 388] on span "Inbound: When will the gates be fixed?" at bounding box center [389, 387] width 156 height 15
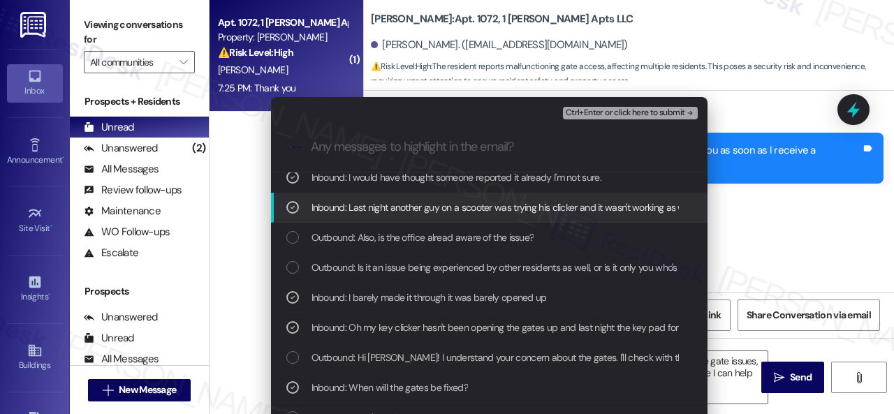
click at [627, 115] on span "Ctrl+Enter or click here to submit" at bounding box center [625, 113] width 119 height 10
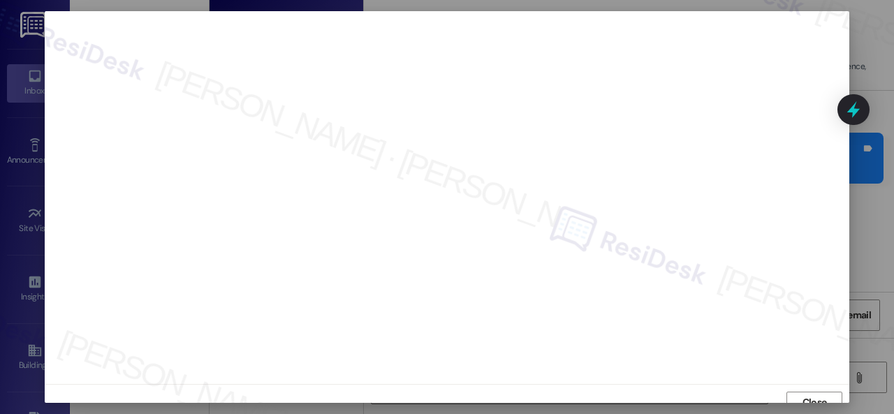
scroll to position [10, 0]
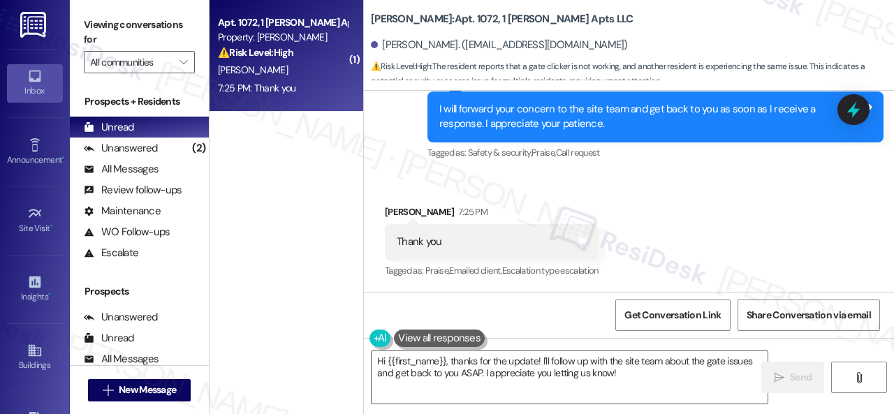
scroll to position [4, 0]
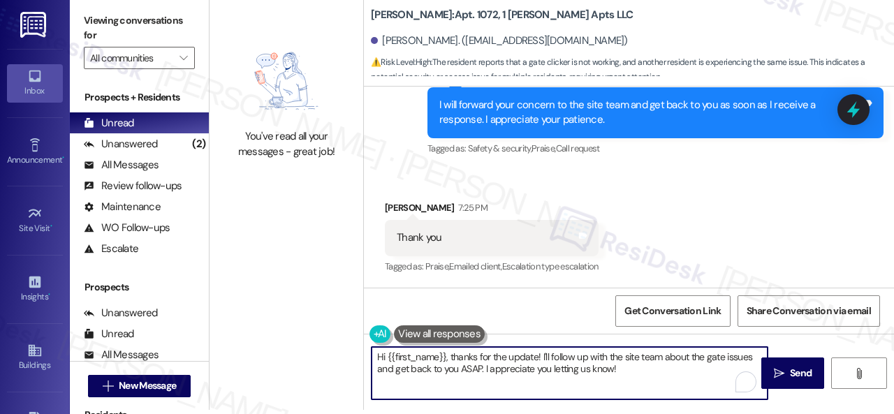
drag, startPoint x: 460, startPoint y: 339, endPoint x: 282, endPoint y: 308, distance: 180.0
click at [282, 308] on div "You've read all your messages - great job! Dana Park: Apt. 1072, 1 Dana Park Ap…" at bounding box center [552, 203] width 684 height 414
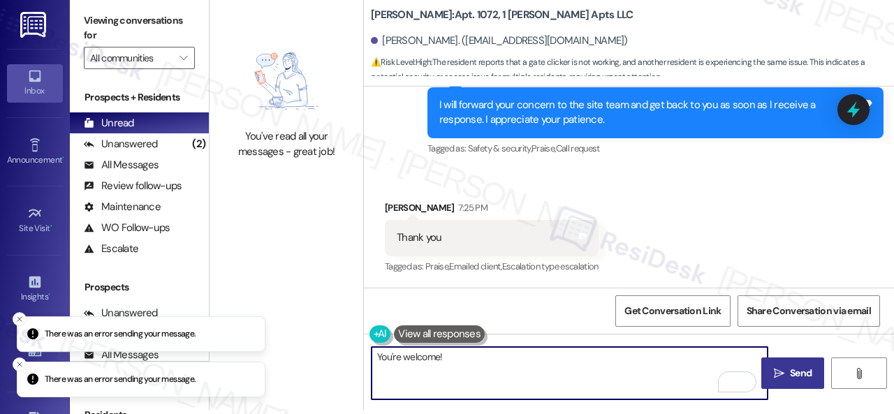
type textarea "You're welcome!"
click at [774, 374] on icon "" at bounding box center [779, 373] width 10 height 11
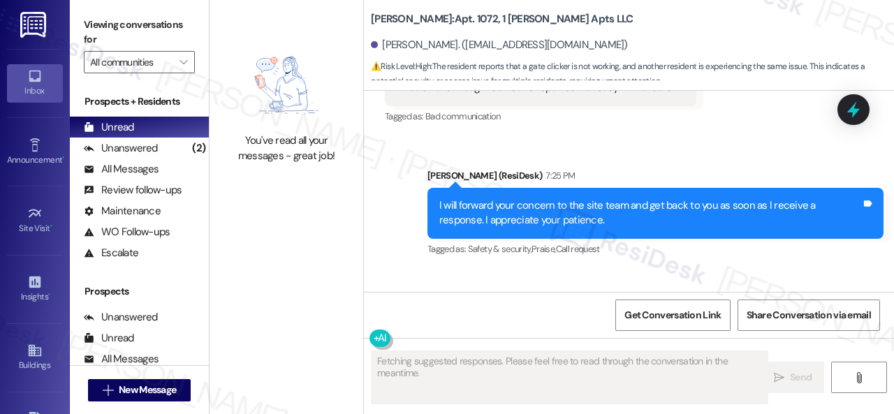
scroll to position [5017, 0]
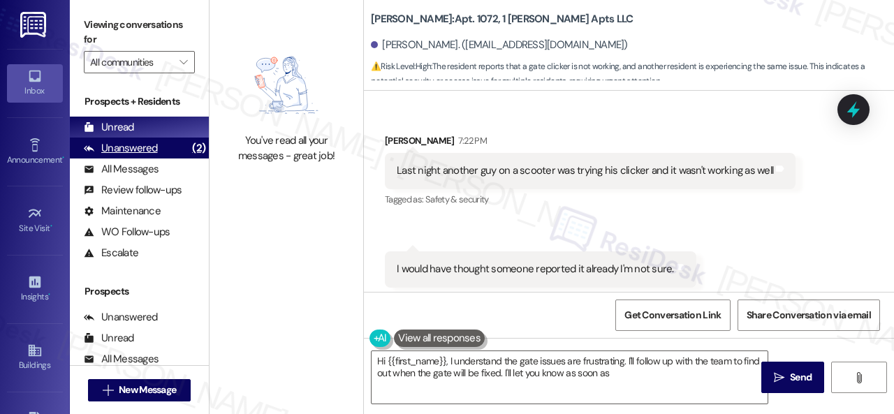
click at [112, 152] on div "Unanswered" at bounding box center [121, 148] width 74 height 15
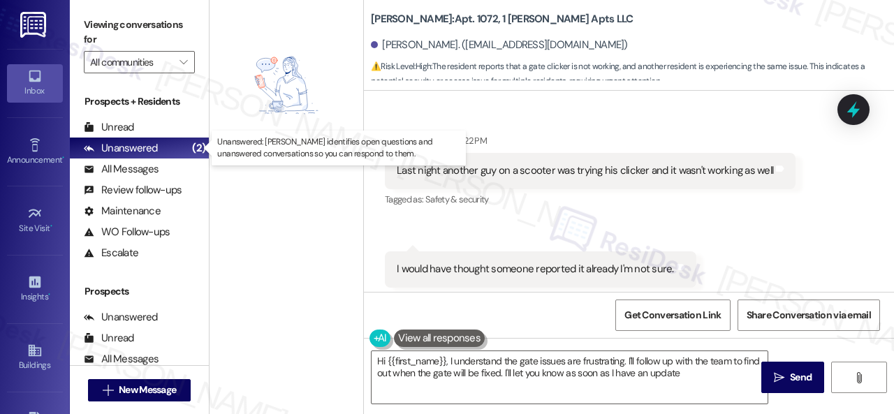
type textarea "Hi {{first_name}}, I understand the gate issues are frustrating. I'll follow up…"
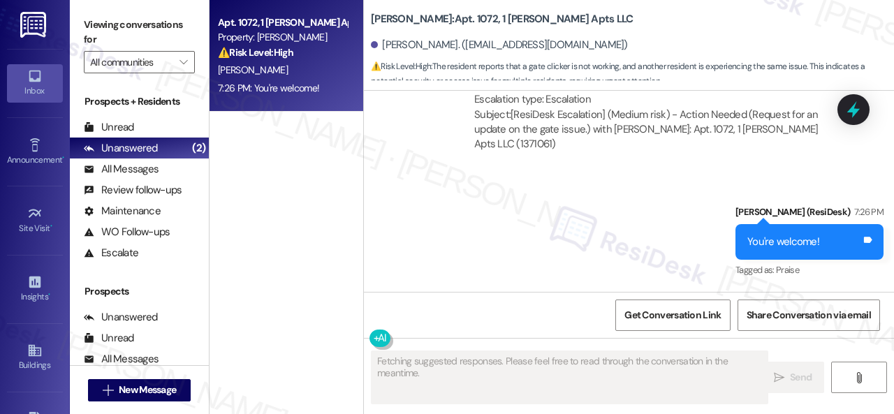
scroll to position [5643, 0]
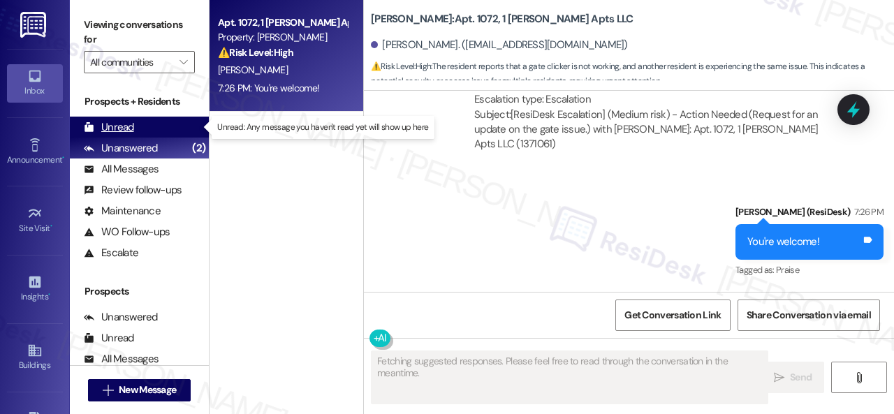
click at [126, 125] on div "Unread" at bounding box center [109, 127] width 50 height 15
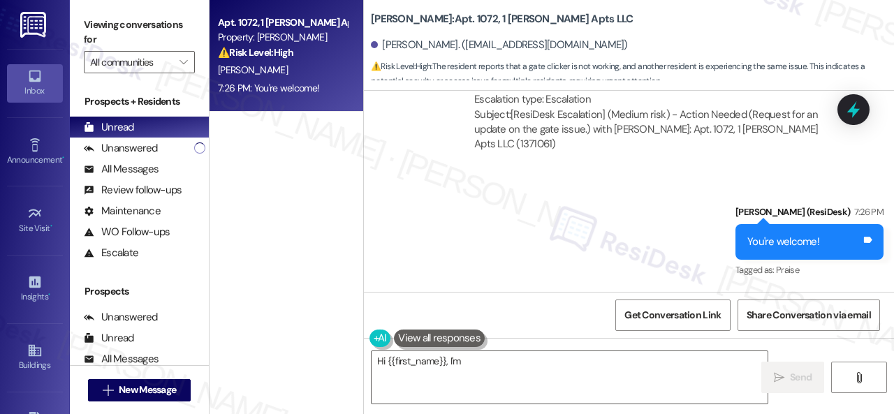
type textarea "Hi {{first_name}}, I'm"
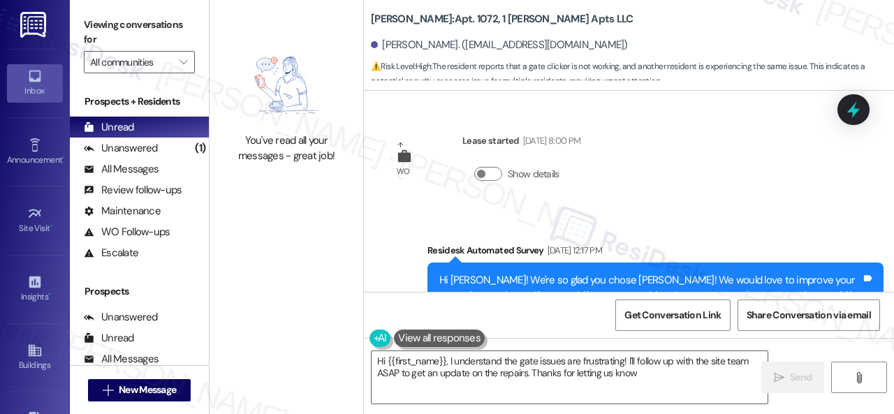
type textarea "Hi {{first_name}}, I understand the gate issues are frustrating! I'll follow up…"
